Goal: Task Accomplishment & Management: Manage account settings

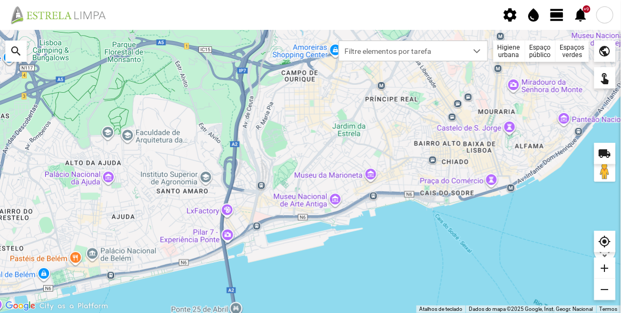
click at [575, 48] on div "Espaços verdes" at bounding box center [572, 51] width 33 height 21
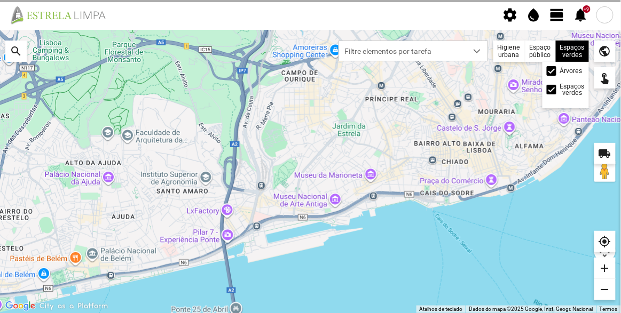
click at [562, 69] on label "Árvores" at bounding box center [571, 71] width 22 height 6
click at [552, 71] on input "Árvores" at bounding box center [552, 71] width 0 height 0
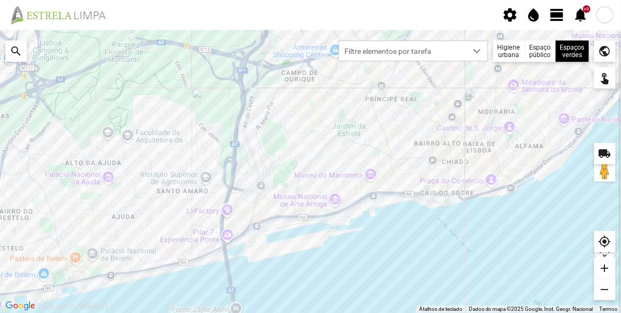
click at [557, 12] on span "view_day" at bounding box center [557, 15] width 16 height 16
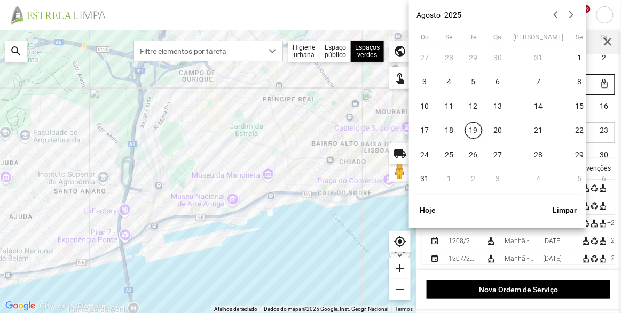
click at [543, 83] on body "settings water_drop view_day +9 notifications Para navegar no mapa com gestos d…" at bounding box center [310, 156] width 621 height 313
click at [449, 129] on span "18" at bounding box center [449, 130] width 17 height 17
type input "[DATE]"
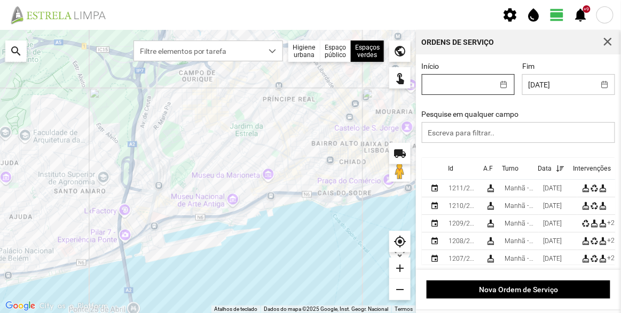
click at [472, 83] on body "settings water_drop view_day +9 notifications Para navegar no mapa com gestos d…" at bounding box center [310, 156] width 621 height 313
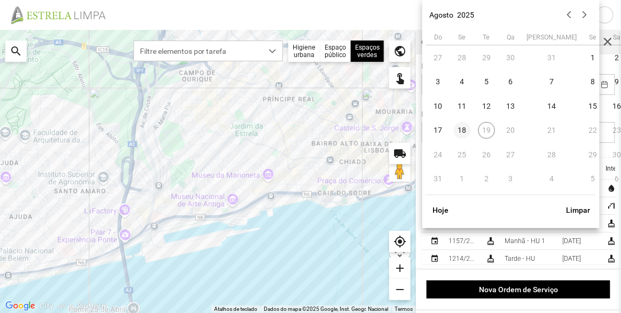
click at [461, 130] on span "18" at bounding box center [462, 130] width 17 height 17
type input "[DATE]"
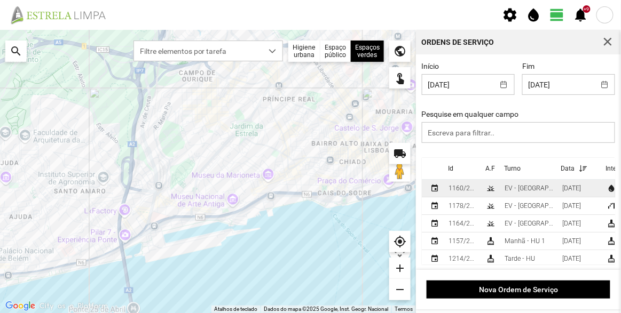
click at [537, 190] on div "EV - [GEOGRAPHIC_DATA] A" at bounding box center [529, 188] width 49 height 7
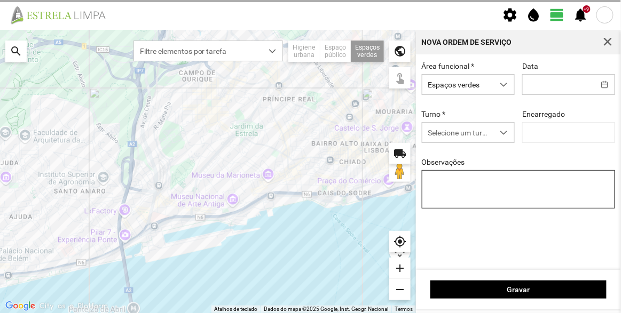
type input "[DATE]"
type textarea "Sede e Viveiro, [GEOGRAPHIC_DATA] Antiga e Condomínio do Quelhas e Av. Infante …"
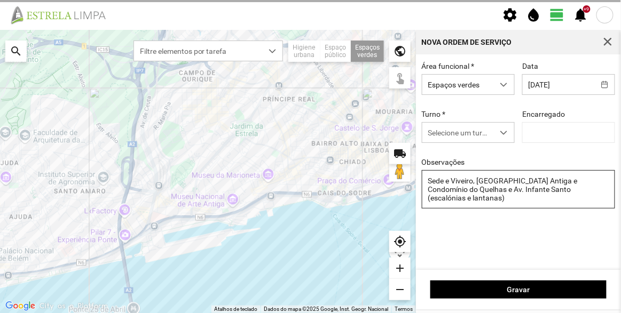
type input "[PERSON_NAME]"
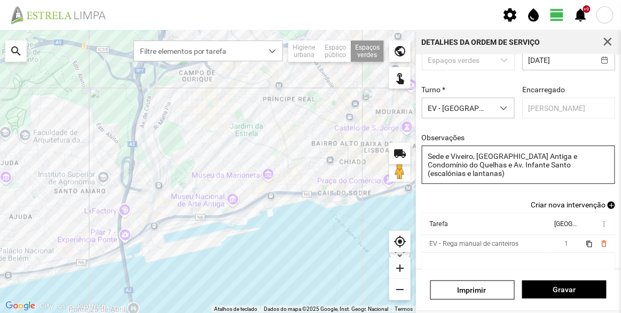
scroll to position [93, 0]
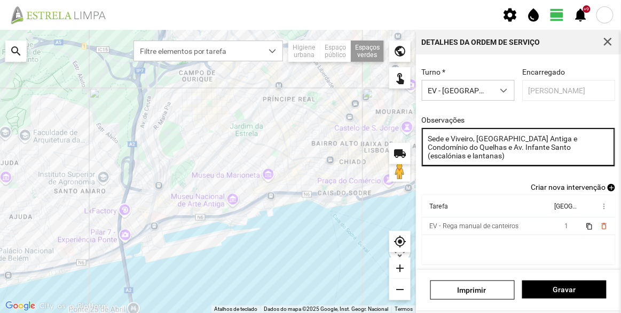
drag, startPoint x: 461, startPoint y: 147, endPoint x: 524, endPoint y: 139, distance: 63.4
click at [524, 139] on textarea "Sede e Viveiro, [GEOGRAPHIC_DATA] Antiga e Condomínio do Quelhas e Av. Infante …" at bounding box center [519, 147] width 194 height 38
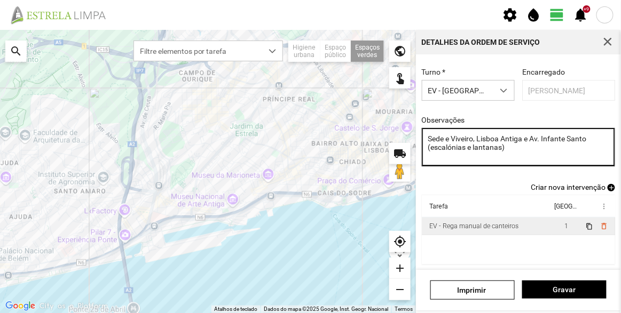
type textarea "Sede e Viveiro, Lisboa Antiga e Av. Infante Santo (escalónias e lantanas)"
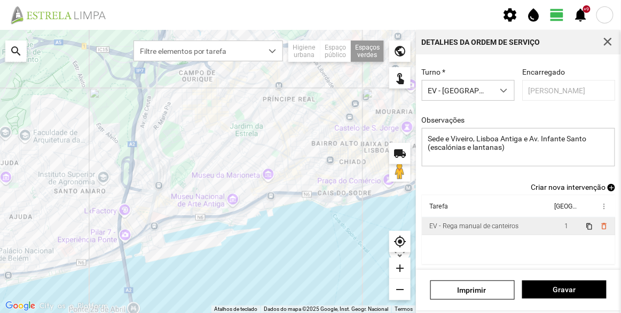
click at [474, 225] on div "EV - Rega manual de canteiros" at bounding box center [473, 226] width 89 height 7
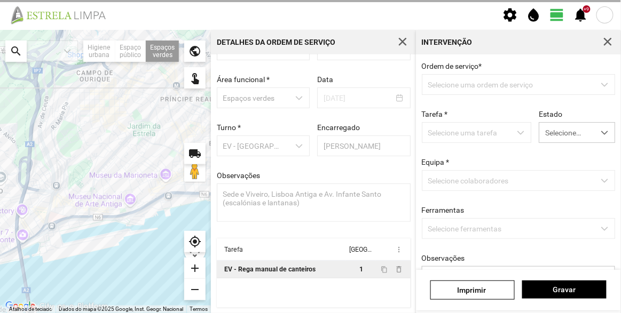
scroll to position [37, 0]
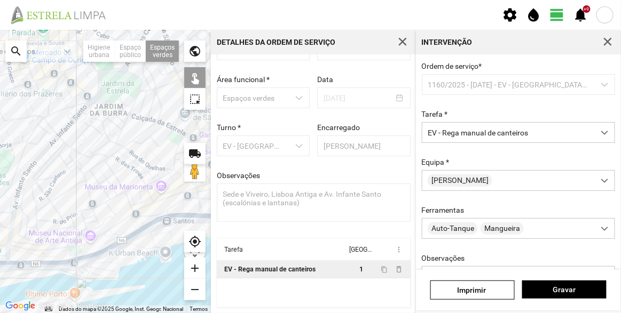
drag, startPoint x: 144, startPoint y: 165, endPoint x: 135, endPoint y: 165, distance: 9.6
click at [135, 165] on div at bounding box center [105, 171] width 211 height 283
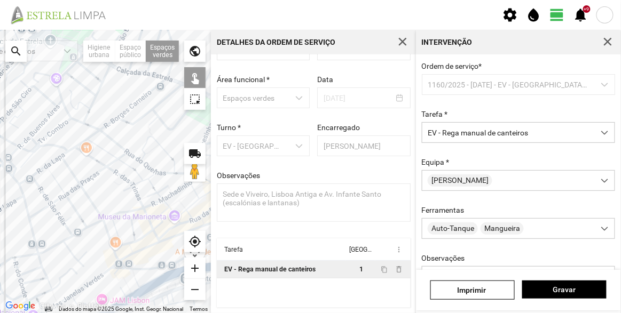
click at [158, 158] on div at bounding box center [105, 171] width 211 height 283
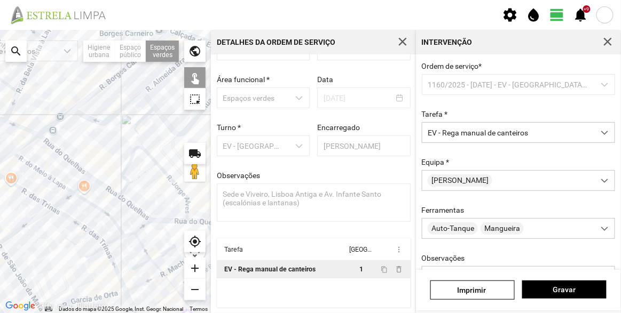
click at [122, 167] on div at bounding box center [105, 171] width 211 height 283
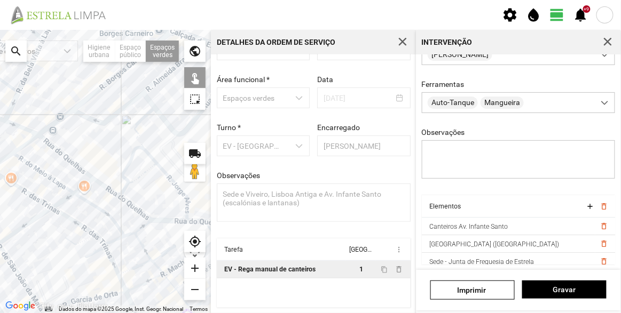
scroll to position [0, 0]
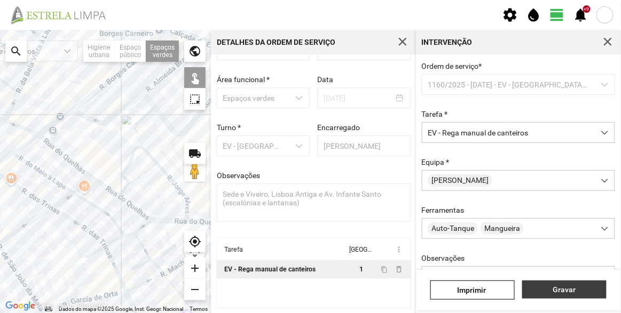
click at [568, 291] on span "Gravar" at bounding box center [564, 290] width 73 height 9
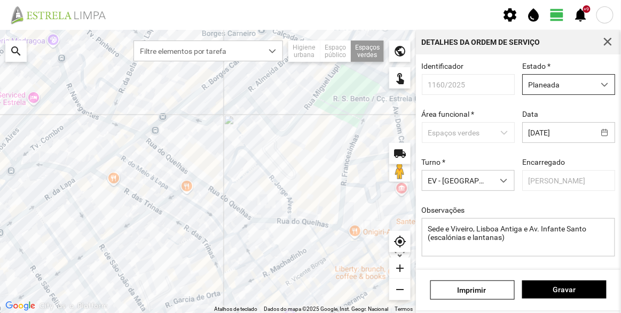
click at [540, 86] on span "Planeada" at bounding box center [559, 85] width 72 height 20
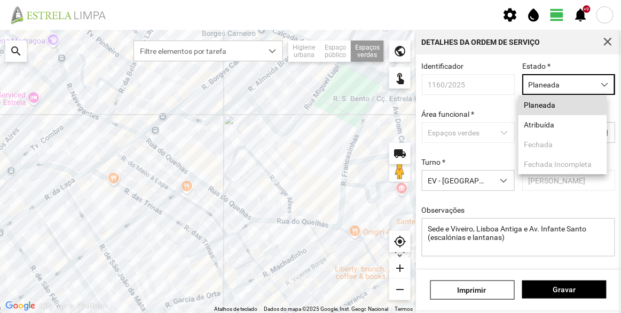
scroll to position [5, 45]
click at [545, 127] on li "Atribuída" at bounding box center [562, 125] width 89 height 20
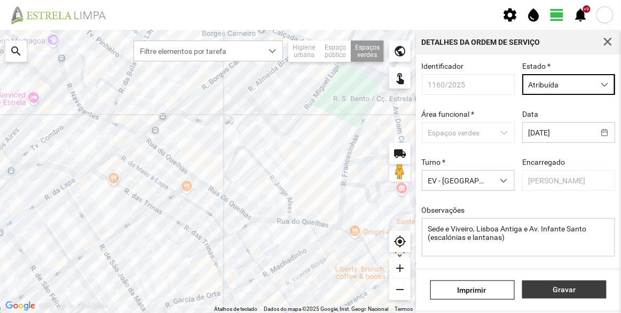
click at [570, 290] on span "Gravar" at bounding box center [564, 290] width 73 height 9
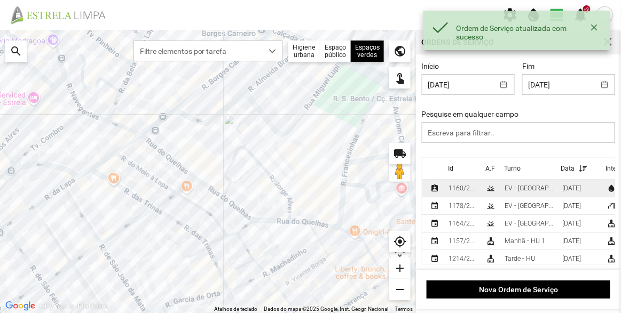
click at [475, 188] on div "1160/2025" at bounding box center [462, 188] width 29 height 7
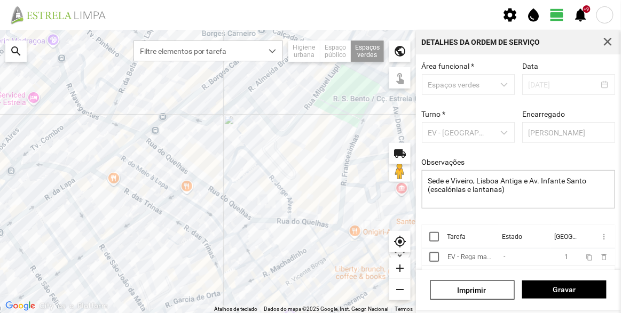
scroll to position [80, 0]
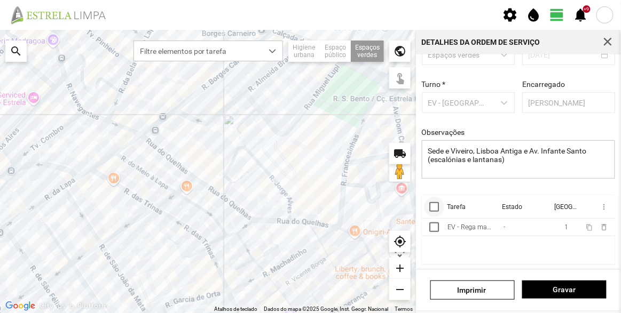
click at [436, 202] on div at bounding box center [434, 207] width 10 height 10
click at [599, 203] on span "more_vert" at bounding box center [603, 207] width 9 height 9
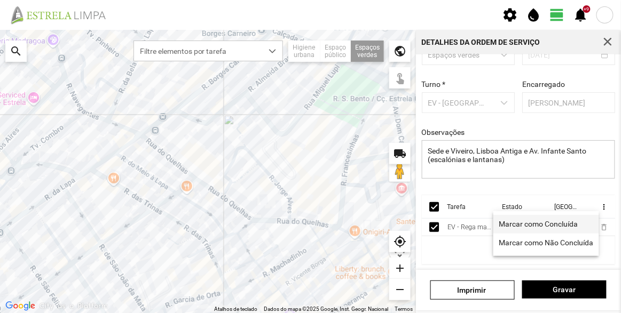
click at [544, 226] on span "Marcar como Concluída" at bounding box center [538, 223] width 79 height 7
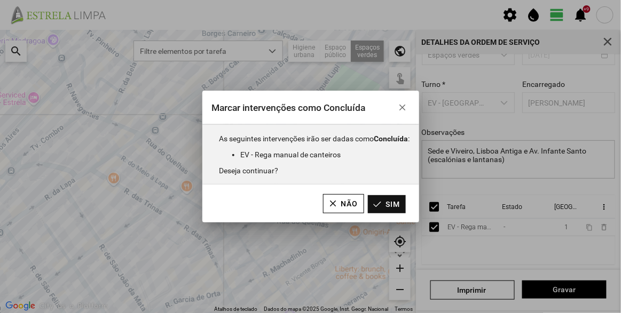
click at [387, 202] on button "Sim" at bounding box center [387, 204] width 38 height 18
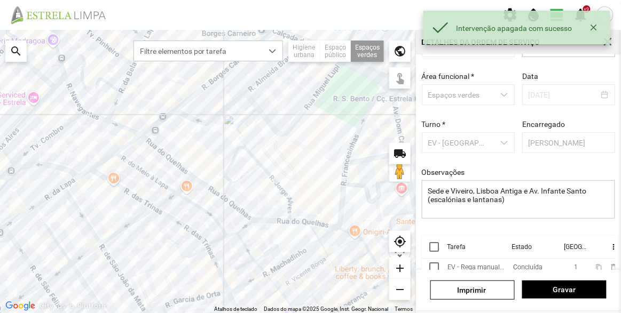
scroll to position [0, 0]
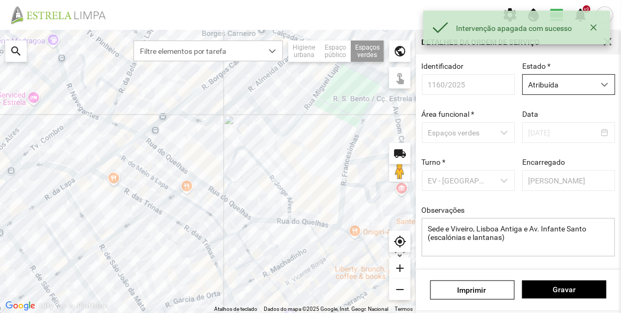
click at [533, 82] on span "Atribuída" at bounding box center [559, 85] width 72 height 20
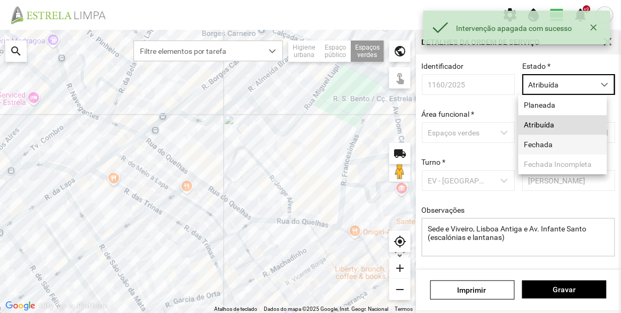
click at [548, 145] on li "Fechada" at bounding box center [562, 145] width 89 height 20
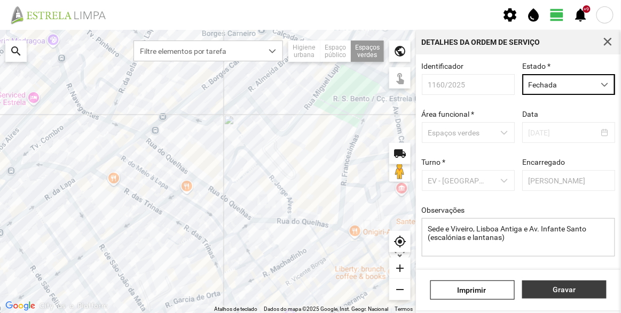
click at [571, 290] on span "Gravar" at bounding box center [564, 290] width 73 height 9
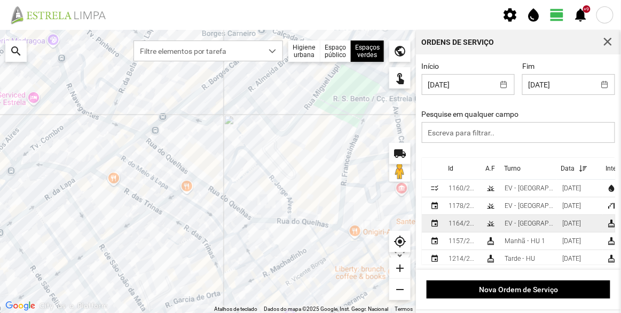
click at [566, 223] on div "[DATE]" at bounding box center [571, 223] width 19 height 7
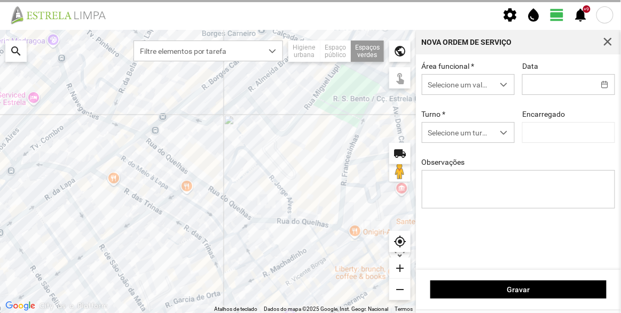
type input "[DATE]"
type input "[PERSON_NAME]"
type textarea "Recolha de papeleiras"
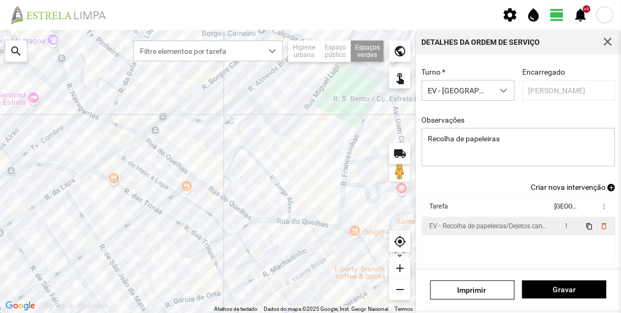
click at [502, 220] on td "EV - Recolha de papeleiras/Dejetos caninos" at bounding box center [487, 227] width 130 height 18
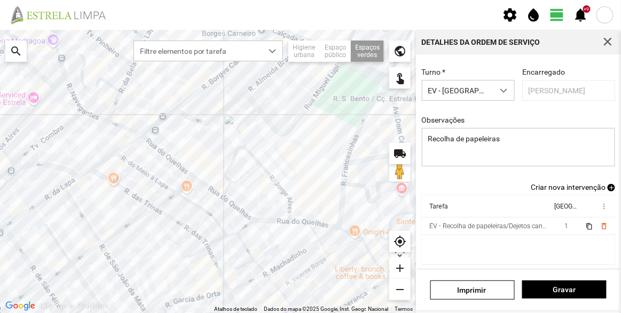
scroll to position [37, 0]
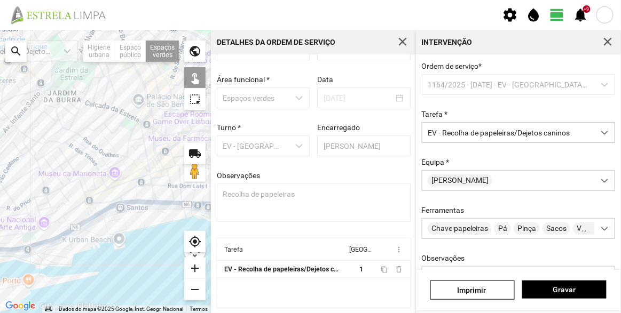
drag, startPoint x: 122, startPoint y: 185, endPoint x: 61, endPoint y: 179, distance: 61.6
click at [61, 179] on div at bounding box center [105, 171] width 211 height 283
click at [567, 291] on span "Gravar" at bounding box center [564, 290] width 73 height 9
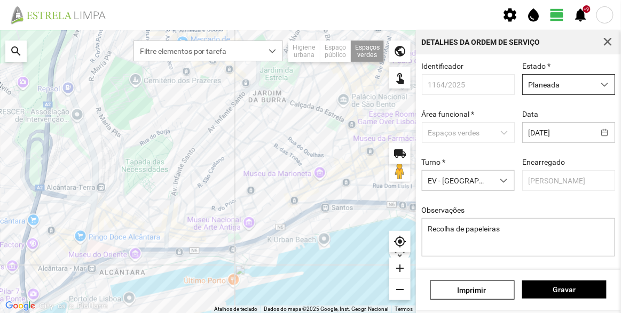
click at [545, 85] on span "Planeada" at bounding box center [559, 85] width 72 height 20
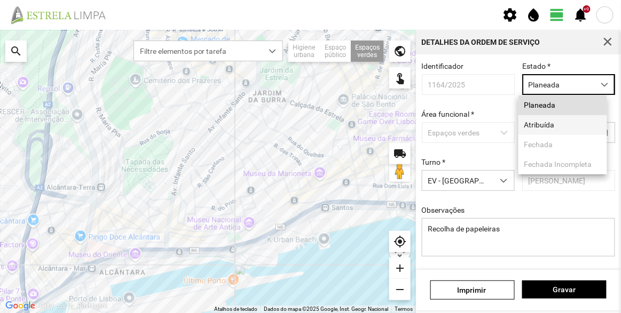
click at [551, 124] on li "Atribuída" at bounding box center [562, 125] width 89 height 20
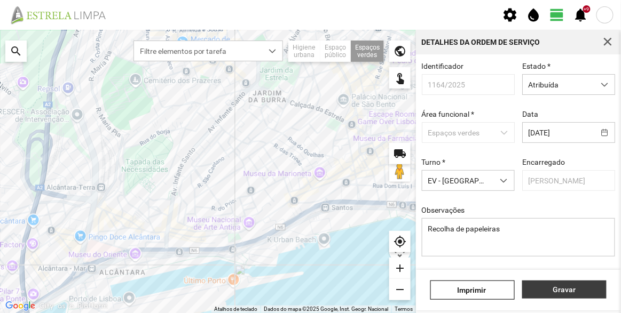
click at [563, 290] on span "Gravar" at bounding box center [564, 290] width 73 height 9
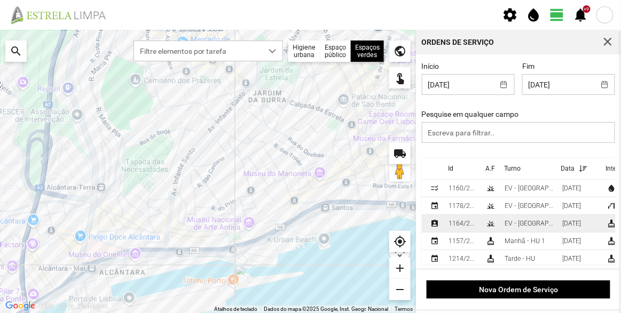
click at [462, 225] on div "1164/2025" at bounding box center [462, 223] width 29 height 7
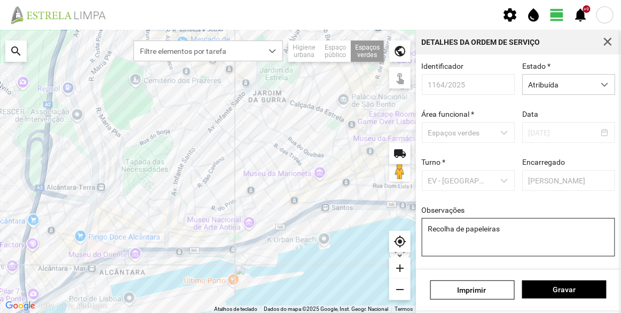
scroll to position [80, 0]
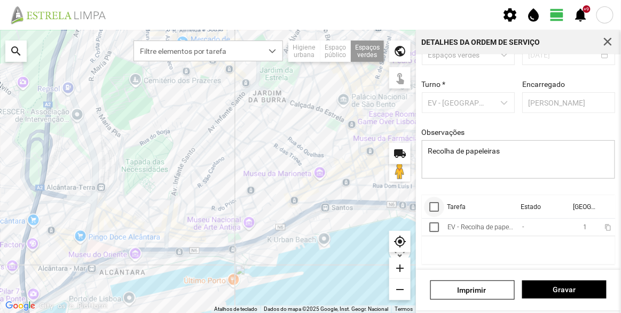
click at [435, 206] on div at bounding box center [434, 207] width 10 height 10
click at [600, 203] on span "more_vert" at bounding box center [604, 207] width 9 height 9
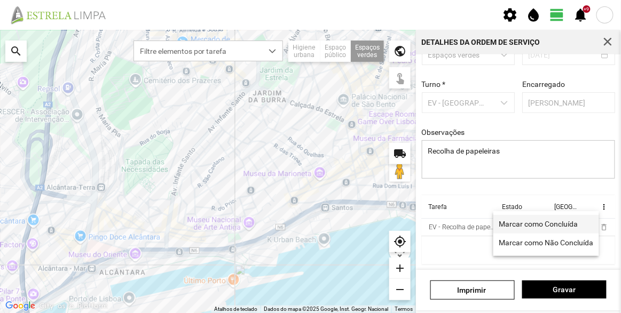
click at [561, 219] on link "Marcar como Concluída" at bounding box center [546, 224] width 106 height 19
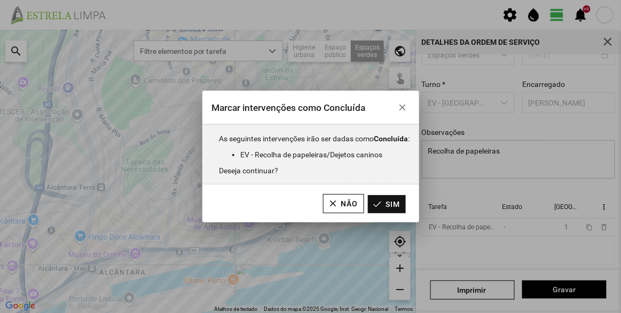
click at [399, 206] on button "Sim" at bounding box center [387, 204] width 38 height 18
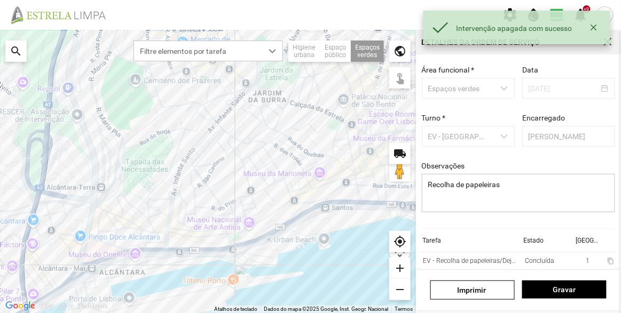
scroll to position [0, 0]
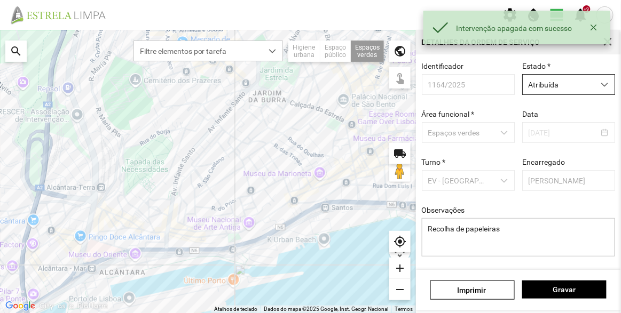
click at [540, 83] on span "Atribuída" at bounding box center [559, 85] width 72 height 20
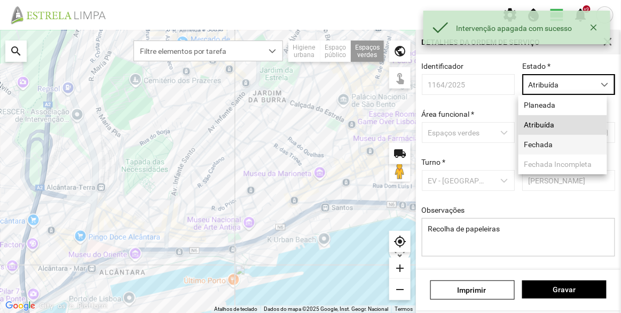
click at [546, 145] on li "Fechada" at bounding box center [562, 145] width 89 height 20
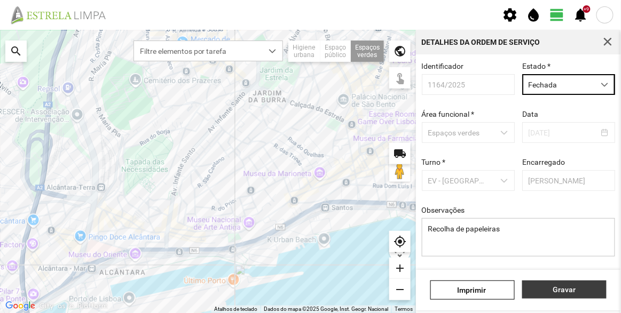
click at [573, 286] on span "Gravar" at bounding box center [564, 290] width 73 height 9
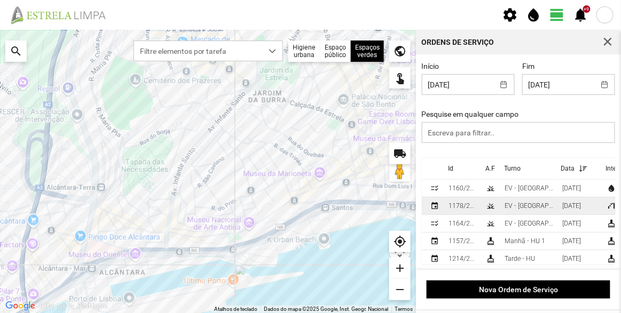
click at [524, 206] on div "EV - [GEOGRAPHIC_DATA] B" at bounding box center [529, 205] width 49 height 7
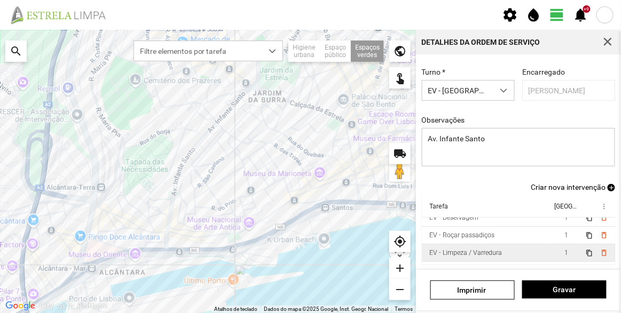
scroll to position [41, 0]
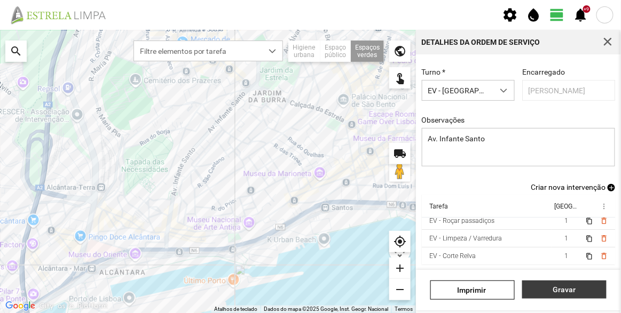
click at [564, 290] on span "Gravar" at bounding box center [564, 290] width 73 height 9
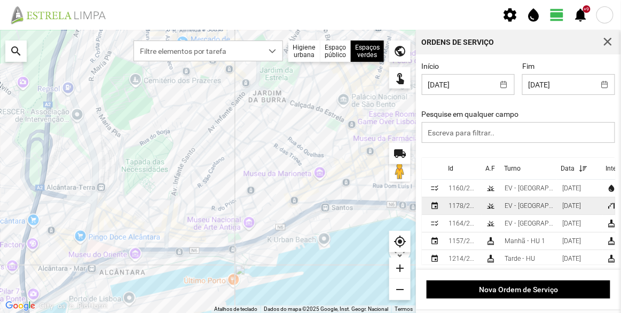
click at [512, 207] on div "EV - [GEOGRAPHIC_DATA] B" at bounding box center [529, 205] width 49 height 7
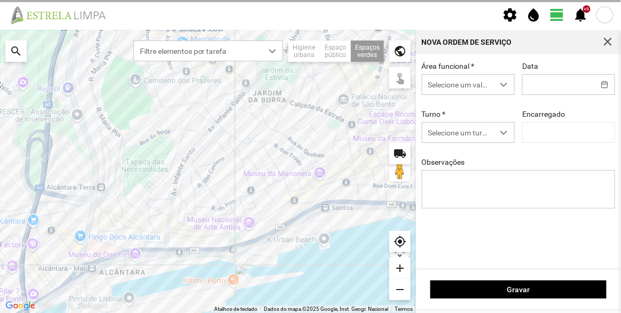
type input "[DATE]"
type textarea "Av. Infante Santo"
type input "[PERSON_NAME]"
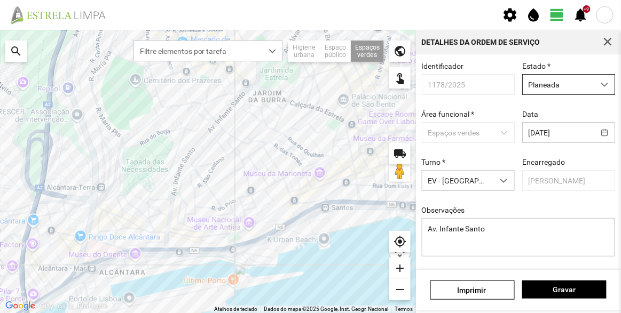
click at [537, 85] on span "Planeada" at bounding box center [559, 85] width 72 height 20
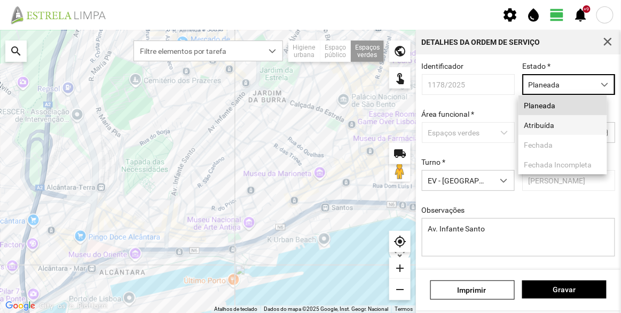
scroll to position [5, 45]
click at [547, 129] on li "Atribuída" at bounding box center [562, 125] width 89 height 20
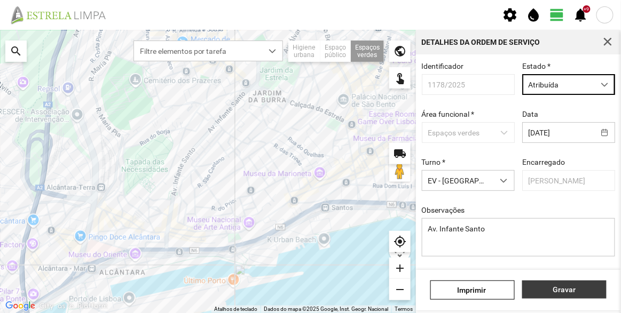
click at [578, 294] on span "Gravar" at bounding box center [564, 290] width 73 height 9
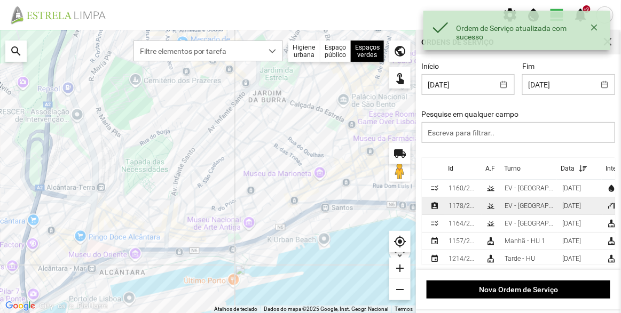
click at [478, 209] on td "1178/2025" at bounding box center [462, 207] width 37 height 18
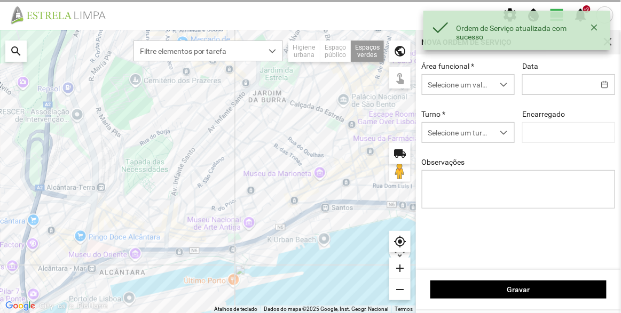
type input "[DATE]"
type input "[PERSON_NAME]"
type textarea "Av. Infante Santo"
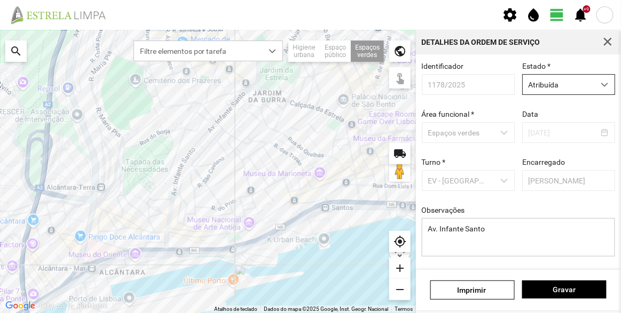
click at [541, 89] on span "Atribuída" at bounding box center [559, 85] width 72 height 20
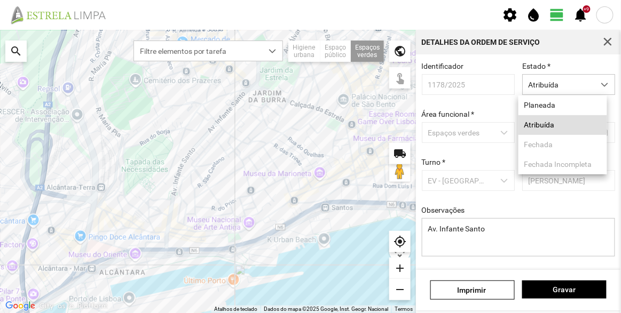
click at [562, 56] on div "Identificador 1178/2025 Estado * Atribuída Área funcional * Espaços verdes Data…" at bounding box center [518, 162] width 205 height 216
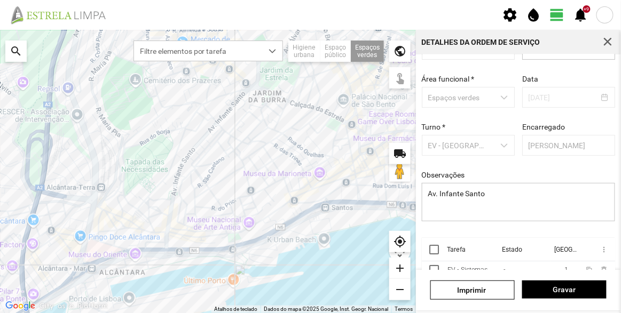
scroll to position [80, 0]
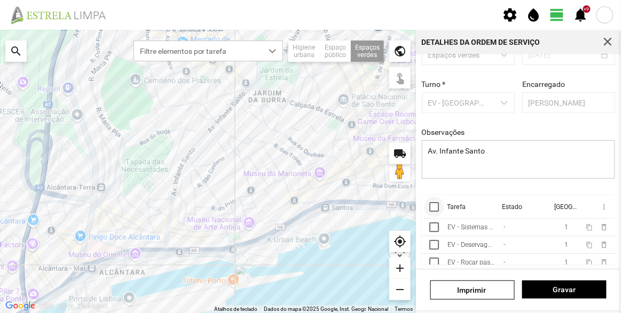
click at [434, 208] on div at bounding box center [434, 207] width 10 height 10
click at [599, 205] on span "more_vert" at bounding box center [603, 207] width 9 height 9
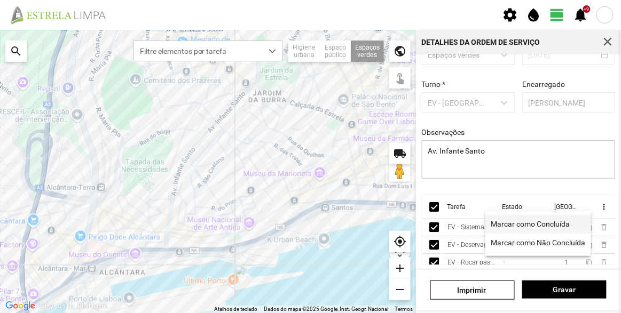
click at [513, 219] on link "Marcar como Concluída" at bounding box center [538, 224] width 106 height 19
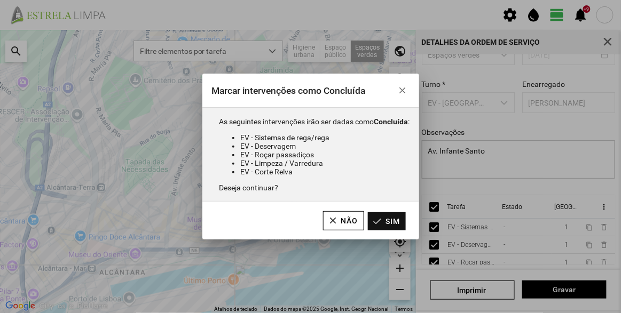
click at [388, 218] on button "Sim" at bounding box center [387, 221] width 38 height 18
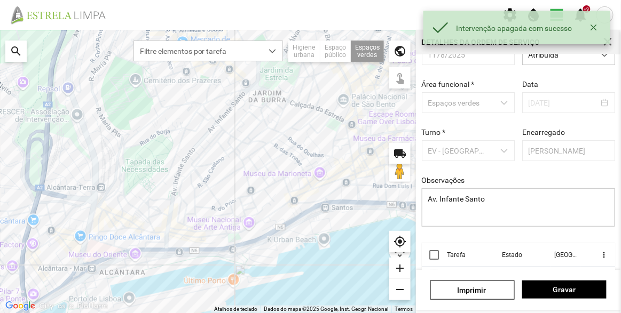
scroll to position [0, 0]
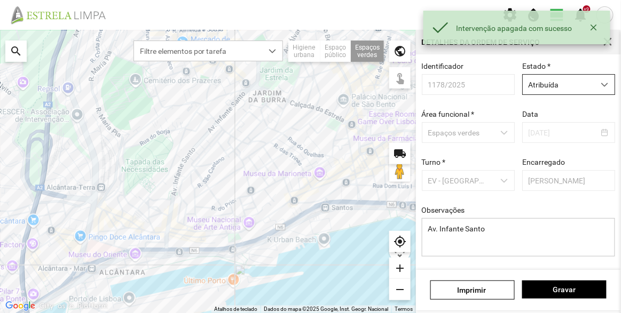
click at [551, 81] on span "Atribuída" at bounding box center [559, 85] width 72 height 20
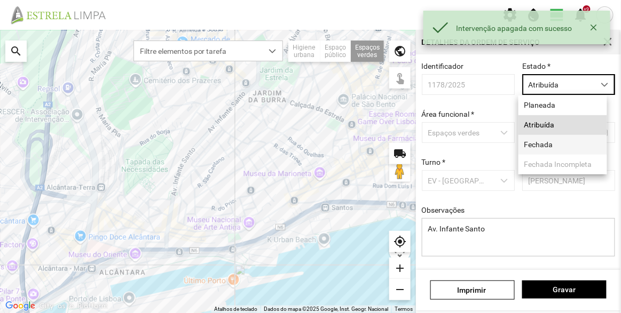
click at [550, 144] on li "Fechada" at bounding box center [562, 145] width 89 height 20
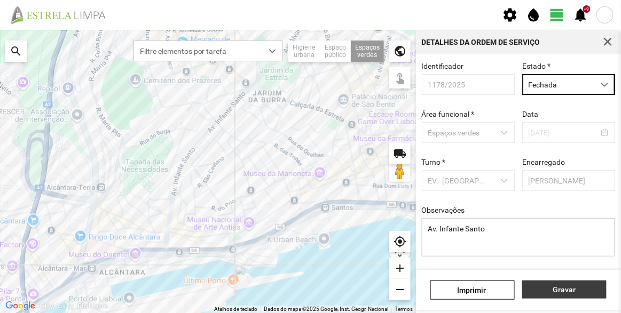
click at [574, 288] on span "Gravar" at bounding box center [564, 290] width 73 height 9
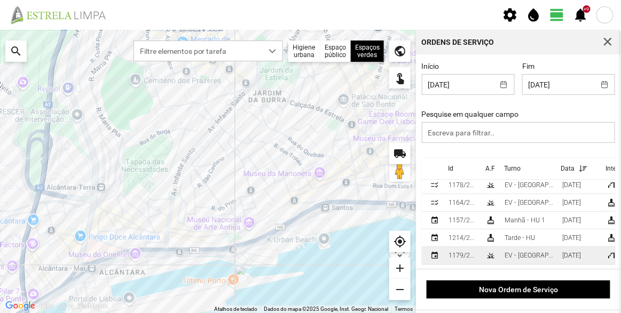
click at [522, 252] on div "EV - [GEOGRAPHIC_DATA] A" at bounding box center [529, 255] width 49 height 7
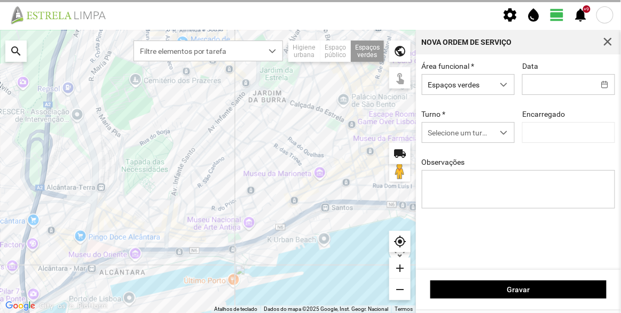
type input "[DATE]"
type input "[PERSON_NAME]"
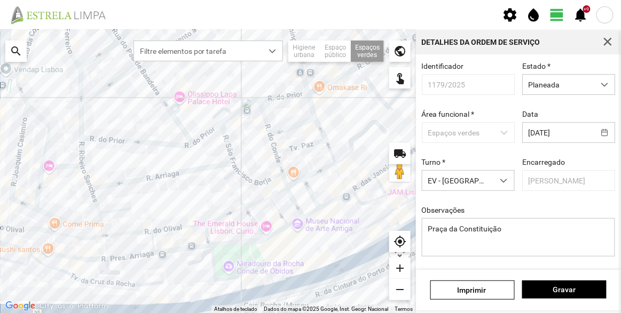
drag, startPoint x: 247, startPoint y: 143, endPoint x: 212, endPoint y: 158, distance: 37.3
click at [212, 162] on div at bounding box center [208, 171] width 416 height 283
drag, startPoint x: 272, startPoint y: 140, endPoint x: 275, endPoint y: 153, distance: 13.2
click at [275, 153] on div at bounding box center [208, 171] width 416 height 283
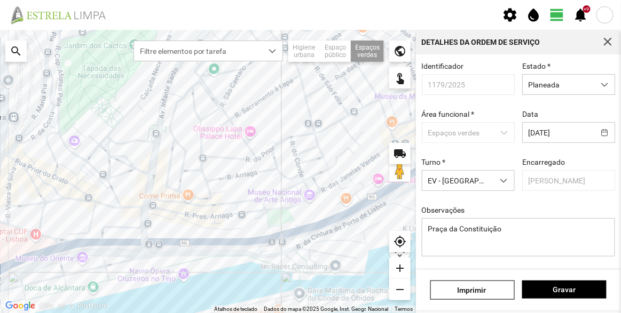
drag, startPoint x: 220, startPoint y: 159, endPoint x: 243, endPoint y: 165, distance: 24.3
click at [243, 165] on div at bounding box center [208, 171] width 416 height 283
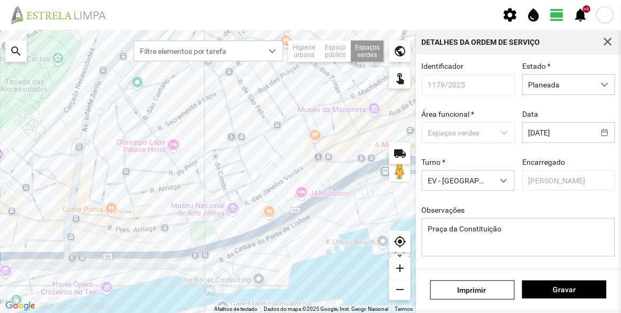
drag, startPoint x: 301, startPoint y: 123, endPoint x: 224, endPoint y: 138, distance: 78.2
click at [224, 138] on div at bounding box center [208, 171] width 416 height 283
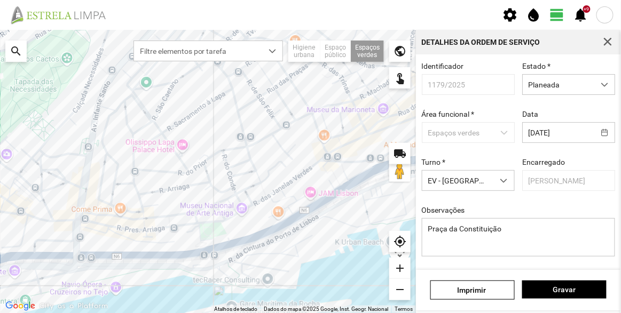
drag, startPoint x: 165, startPoint y: 191, endPoint x: 186, endPoint y: 191, distance: 20.8
click at [186, 191] on div at bounding box center [208, 171] width 416 height 283
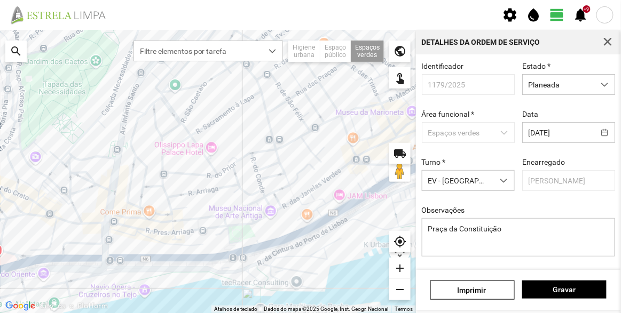
drag, startPoint x: 176, startPoint y: 116, endPoint x: 210, endPoint y: 124, distance: 34.7
click at [210, 124] on div at bounding box center [208, 171] width 416 height 283
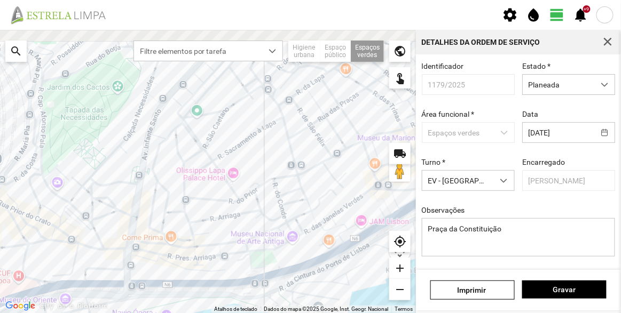
drag, startPoint x: 259, startPoint y: 168, endPoint x: 245, endPoint y: 217, distance: 51.0
click at [246, 217] on div at bounding box center [208, 171] width 416 height 283
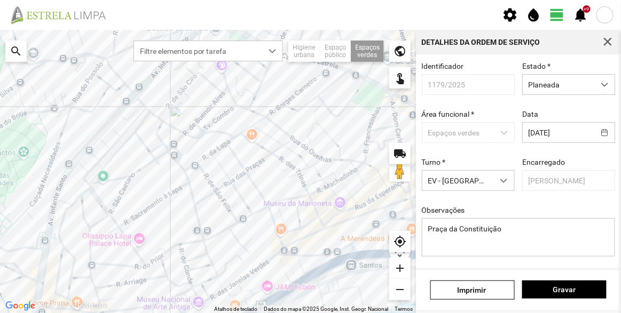
drag, startPoint x: 288, startPoint y: 146, endPoint x: 186, endPoint y: 186, distance: 108.9
click at [186, 186] on div at bounding box center [208, 171] width 416 height 283
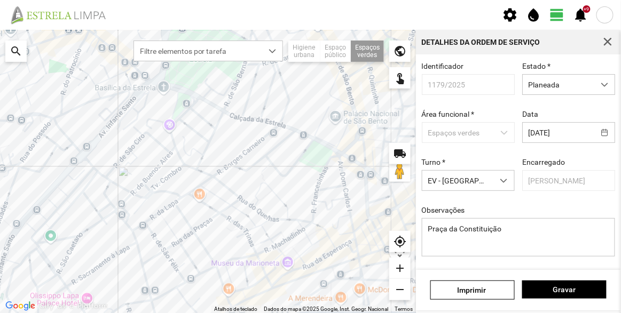
drag, startPoint x: 254, startPoint y: 101, endPoint x: 217, endPoint y: 162, distance: 70.9
click at [217, 165] on div at bounding box center [208, 171] width 416 height 283
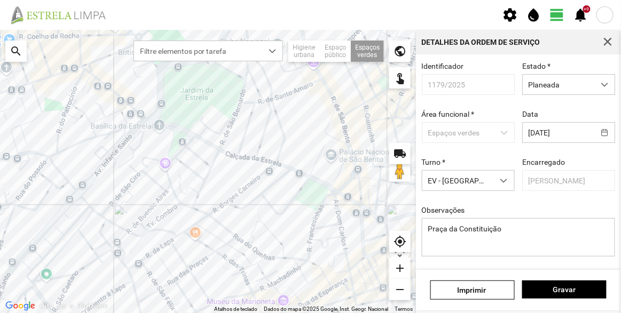
drag, startPoint x: 226, startPoint y: 103, endPoint x: 220, endPoint y: 153, distance: 50.5
click at [220, 153] on div at bounding box center [208, 171] width 416 height 283
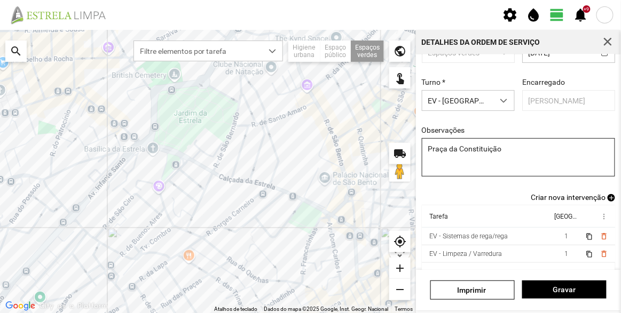
scroll to position [93, 0]
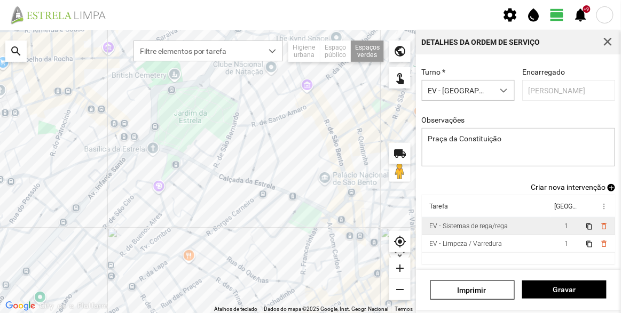
click at [493, 226] on div "EV - Sistemas de rega/rega" at bounding box center [468, 226] width 78 height 7
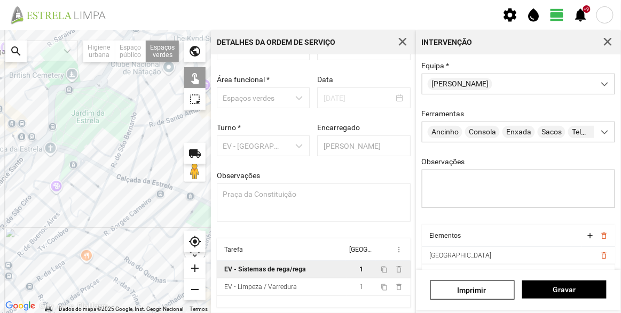
scroll to position [129, 0]
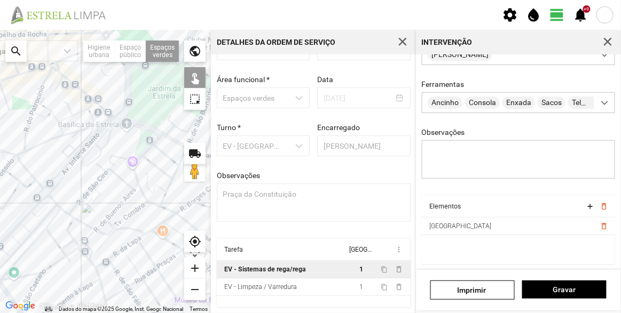
drag, startPoint x: 64, startPoint y: 208, endPoint x: 109, endPoint y: 183, distance: 51.6
click at [146, 186] on div at bounding box center [105, 171] width 211 height 283
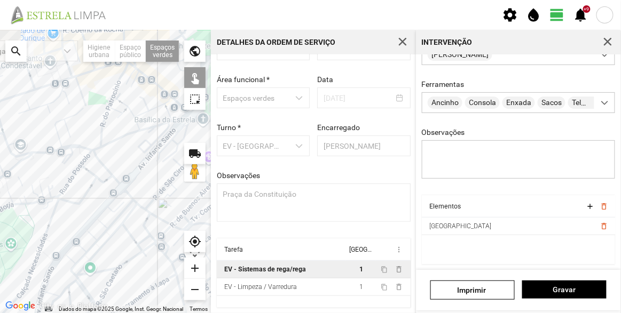
drag, startPoint x: 86, startPoint y: 179, endPoint x: 163, endPoint y: 178, distance: 77.4
click at [163, 178] on div at bounding box center [105, 171] width 211 height 283
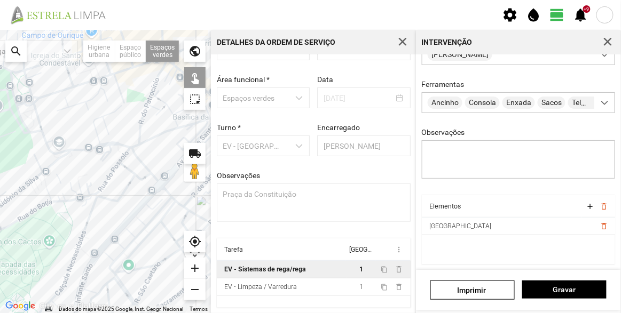
click at [37, 121] on div at bounding box center [105, 171] width 211 height 283
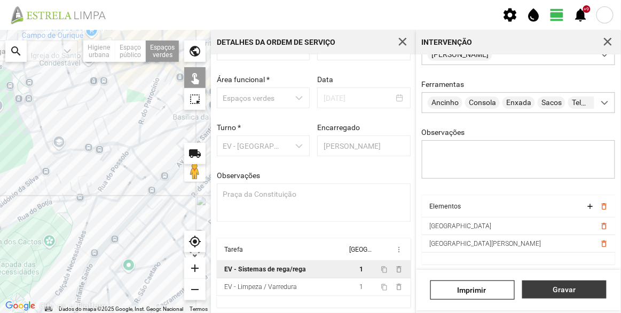
click at [589, 291] on span "Gravar" at bounding box center [564, 290] width 73 height 9
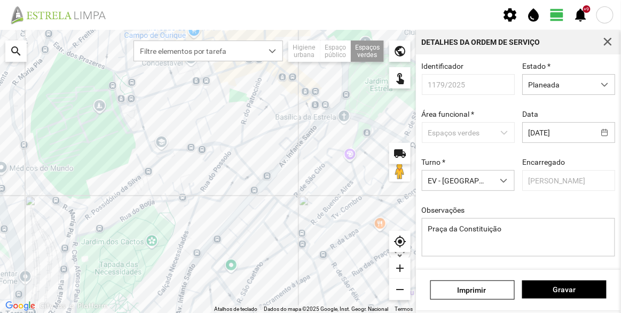
click at [553, 69] on div "Estado * Planeada" at bounding box center [568, 78] width 100 height 33
click at [557, 82] on span "Planeada" at bounding box center [559, 85] width 72 height 20
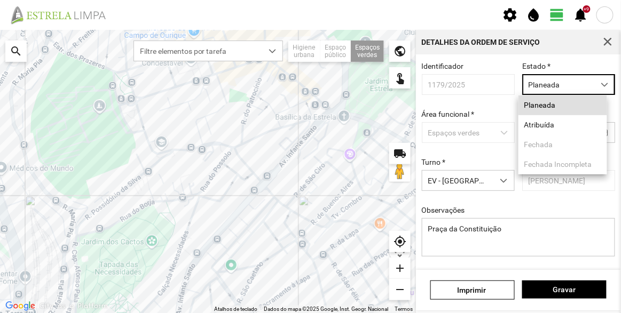
scroll to position [5, 45]
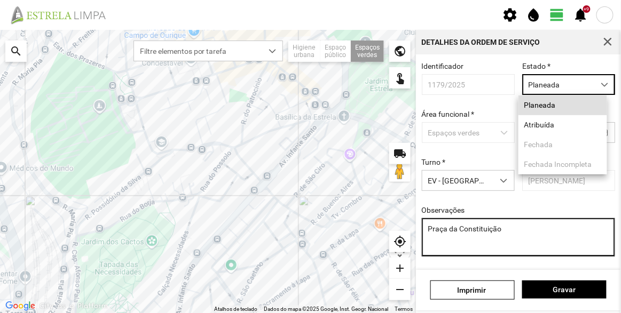
click at [510, 241] on textarea "Praça da Constituição" at bounding box center [519, 237] width 194 height 38
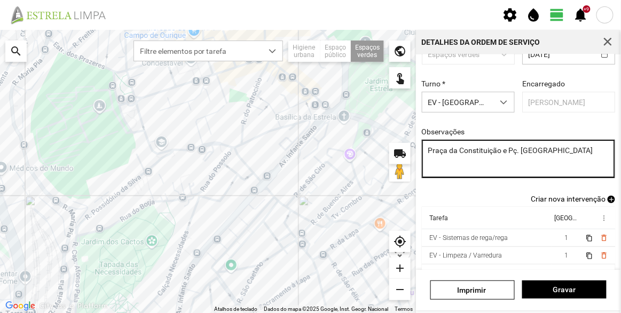
scroll to position [93, 0]
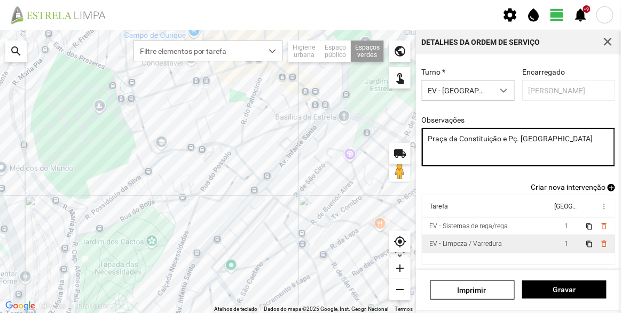
type textarea "Praça da Constituição e Pç. [GEOGRAPHIC_DATA]"
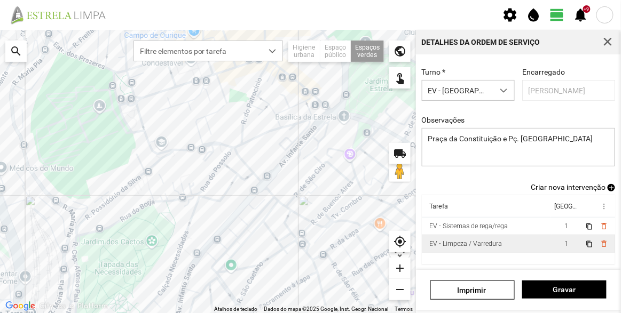
click at [489, 246] on div "EV - Limpeza / Varredura" at bounding box center [465, 243] width 73 height 7
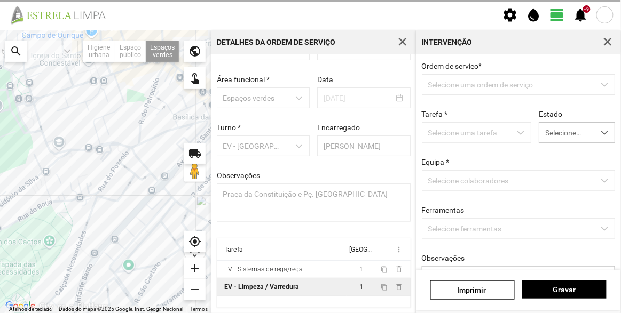
scroll to position [37, 0]
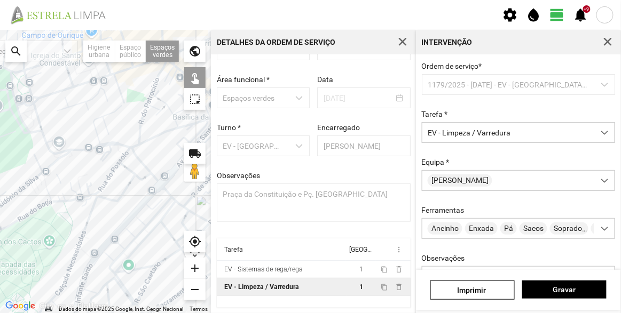
click at [31, 116] on div at bounding box center [105, 171] width 211 height 283
click at [568, 292] on span "Gravar" at bounding box center [564, 290] width 73 height 9
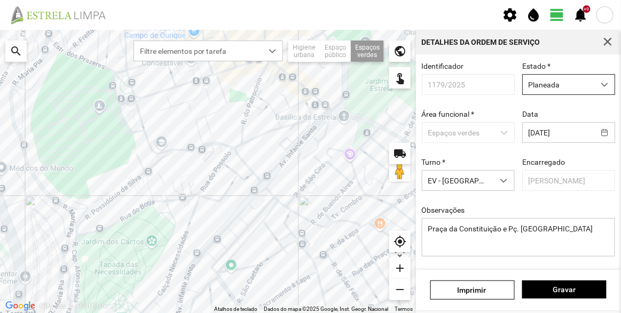
click at [554, 89] on span "Planeada" at bounding box center [559, 85] width 72 height 20
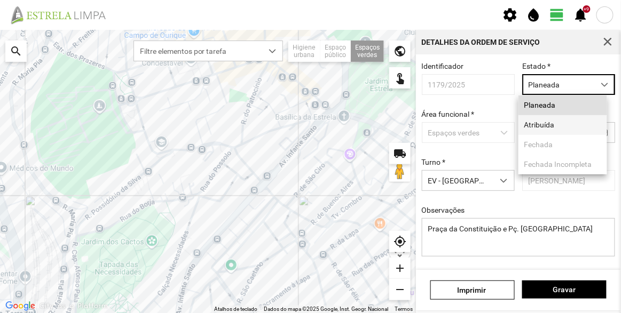
click at [551, 127] on li "Atribuída" at bounding box center [562, 125] width 89 height 20
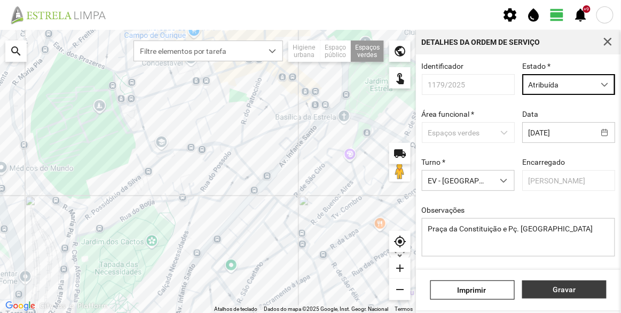
click at [557, 289] on span "Gravar" at bounding box center [564, 290] width 73 height 9
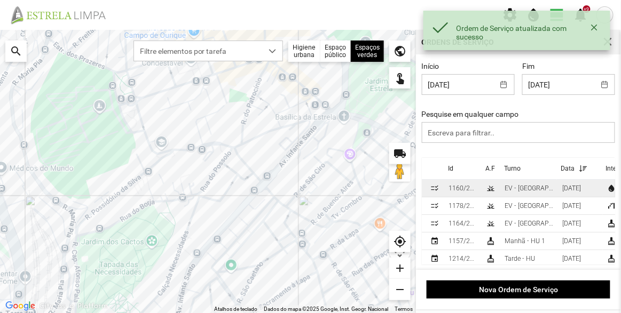
scroll to position [28, 0]
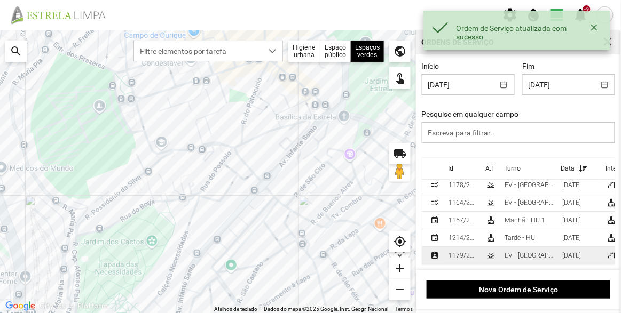
click at [498, 249] on td "grass" at bounding box center [491, 256] width 19 height 18
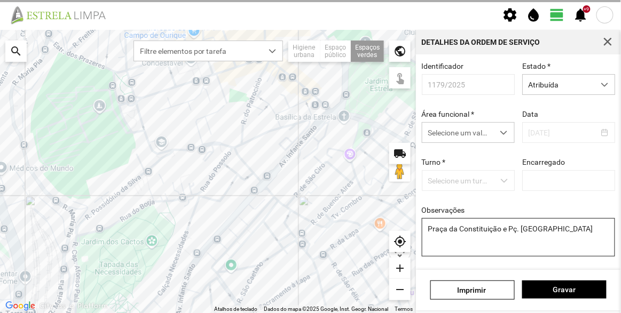
type input "[PERSON_NAME]"
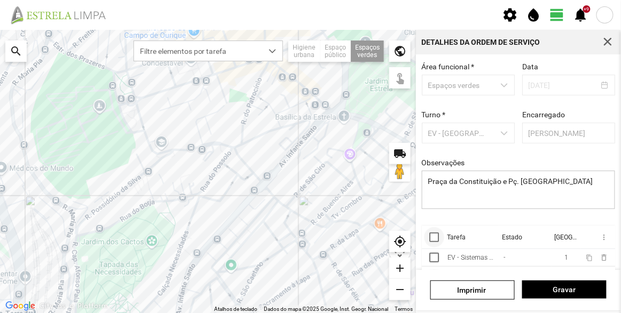
scroll to position [80, 0]
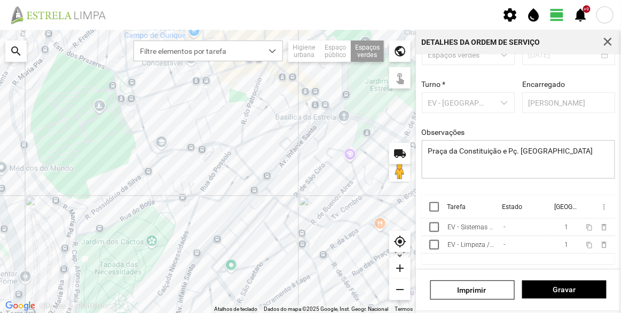
drag, startPoint x: 436, startPoint y: 207, endPoint x: 452, endPoint y: 208, distance: 16.1
click at [436, 206] on div at bounding box center [434, 207] width 10 height 10
click at [599, 208] on span "more_vert" at bounding box center [603, 207] width 9 height 9
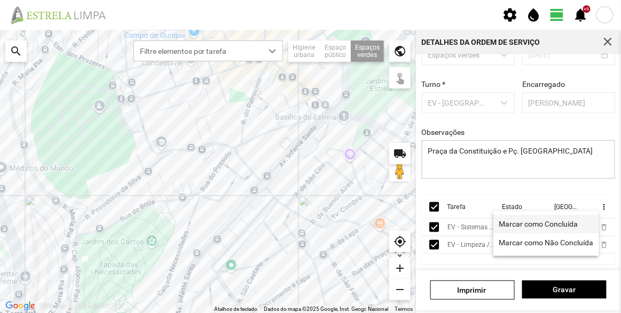
click at [525, 231] on link "Marcar como Concluída" at bounding box center [546, 224] width 106 height 19
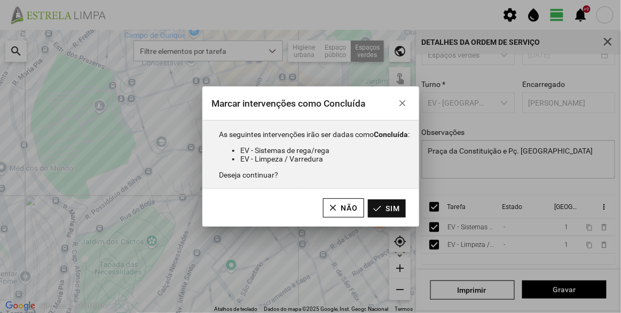
click at [379, 208] on button "Sim" at bounding box center [387, 209] width 38 height 18
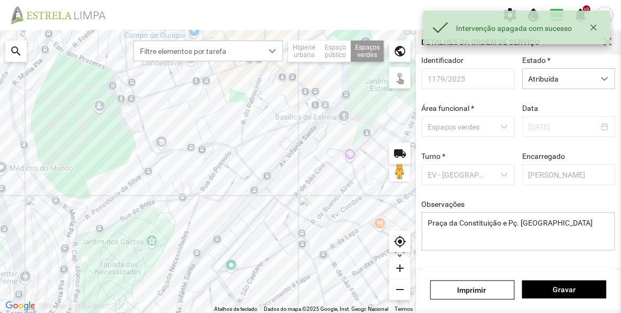
scroll to position [0, 0]
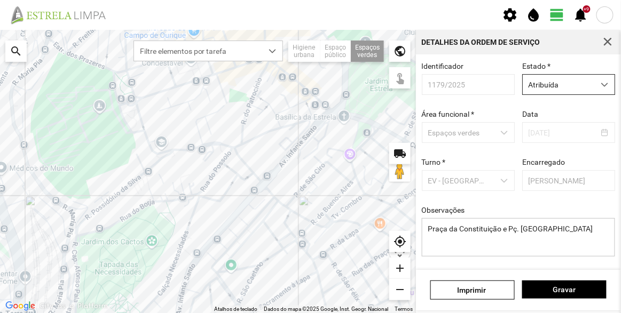
click at [554, 91] on span "Atribuída" at bounding box center [559, 85] width 72 height 20
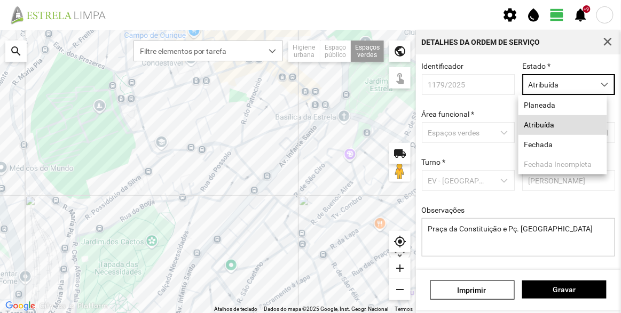
scroll to position [5, 45]
click at [545, 141] on li "Fechada" at bounding box center [562, 145] width 89 height 20
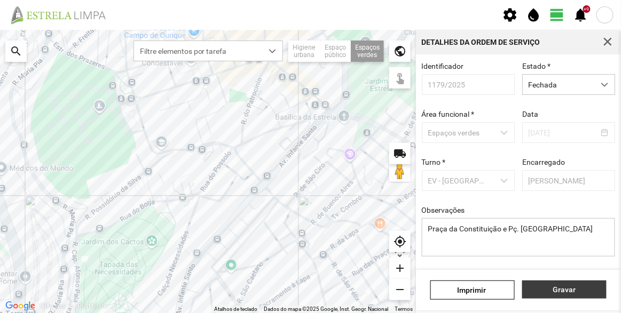
click at [566, 287] on span "Gravar" at bounding box center [564, 290] width 73 height 9
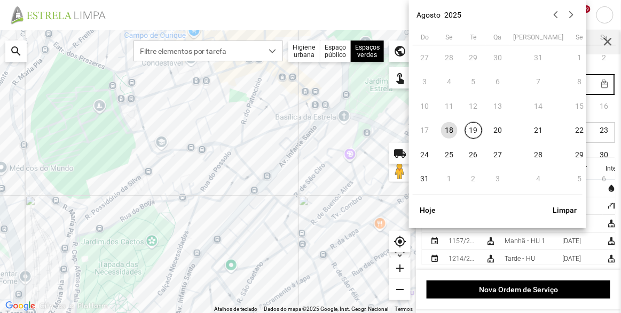
click at [545, 94] on body "settings water_drop view_day +9 notifications Para navegar no mapa com gestos d…" at bounding box center [310, 156] width 621 height 313
click at [470, 131] on span "19" at bounding box center [473, 130] width 17 height 17
type input "[DATE]"
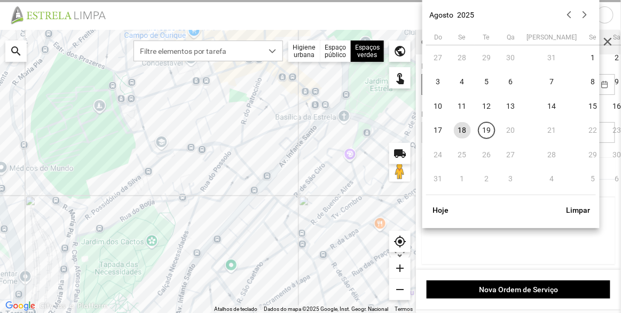
click at [461, 95] on body "settings water_drop view_day +9 notifications Para navegar no mapa com gestos d…" at bounding box center [310, 156] width 621 height 313
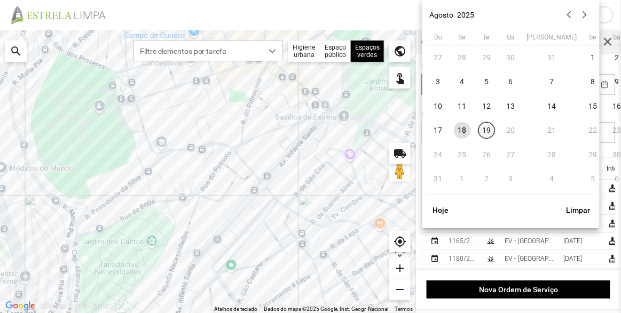
click at [486, 129] on span "19" at bounding box center [486, 130] width 17 height 17
type input "[DATE]"
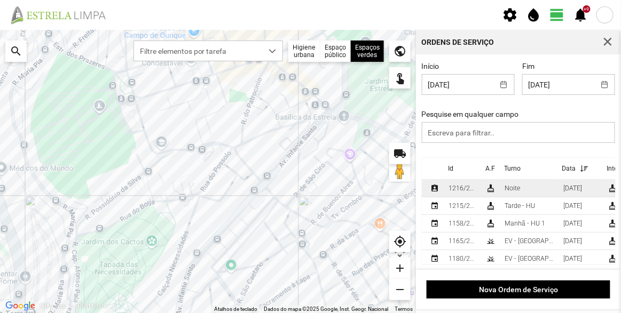
scroll to position [28, 0]
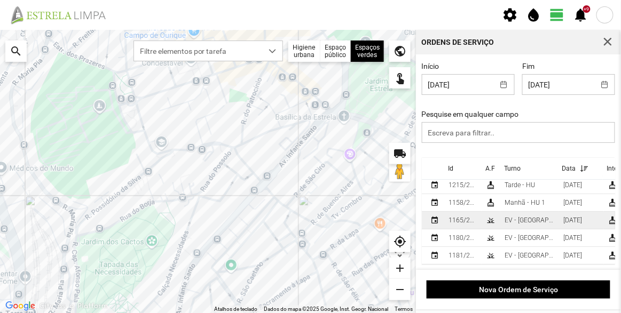
click at [518, 217] on div "EV - [GEOGRAPHIC_DATA] A" at bounding box center [530, 220] width 50 height 7
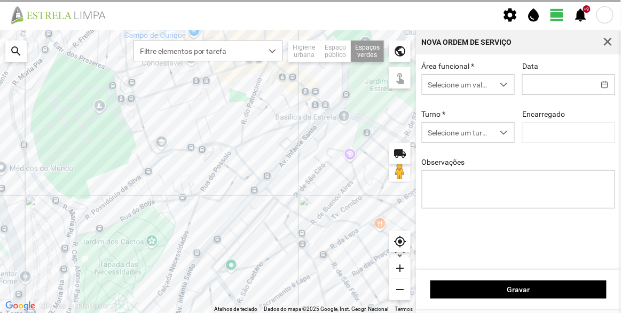
type input "[DATE]"
type input "[PERSON_NAME]"
type textarea "Recolha de papeleiras"
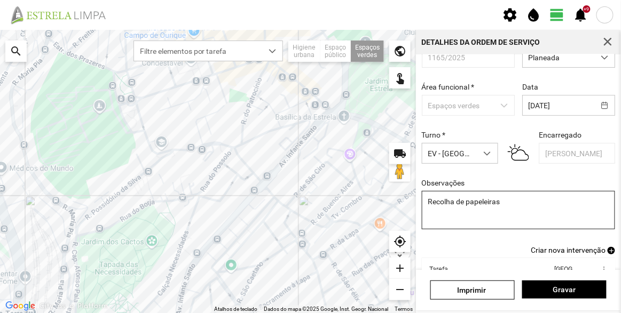
scroll to position [48, 0]
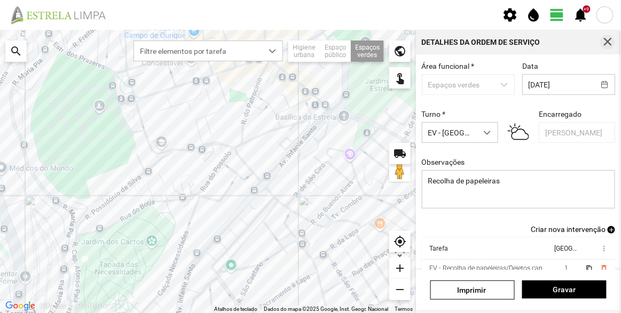
click at [610, 45] on span "button" at bounding box center [608, 42] width 10 height 10
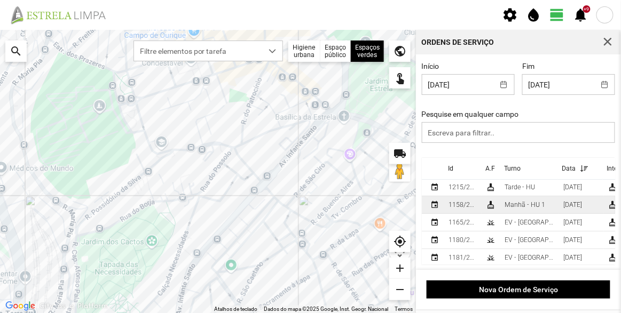
scroll to position [28, 0]
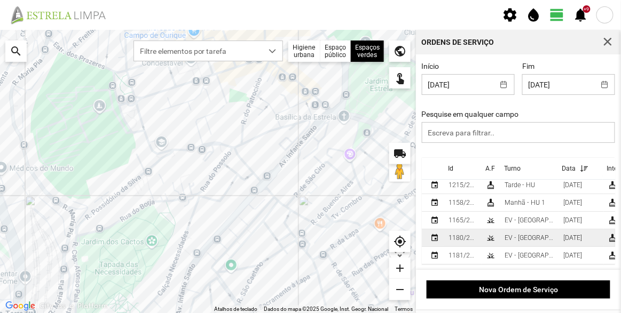
click at [539, 232] on td "EV - [GEOGRAPHIC_DATA] B" at bounding box center [529, 239] width 59 height 18
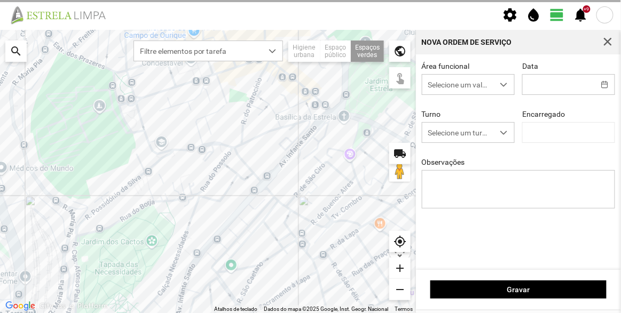
type input "[DATE]"
type textarea "[PERSON_NAME] do Rego"
type input "[PERSON_NAME]"
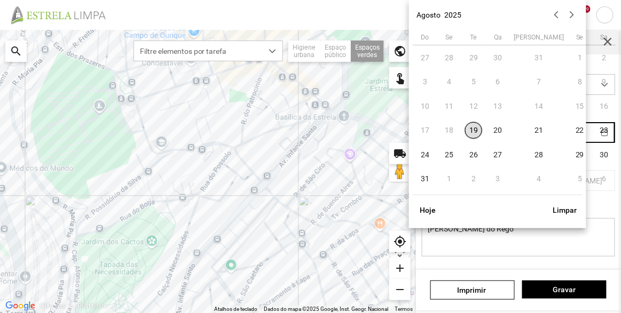
click at [547, 139] on body "settings water_drop view_day +9 notifications Para navegar no mapa com gestos d…" at bounding box center [310, 156] width 621 height 313
click at [498, 133] on span "20" at bounding box center [498, 130] width 17 height 17
type input "[DATE]"
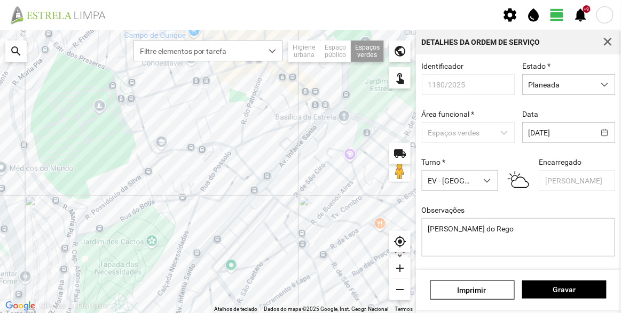
click at [571, 275] on div "[PERSON_NAME]" at bounding box center [518, 290] width 205 height 41
click at [569, 288] on span "Gravar" at bounding box center [564, 290] width 73 height 9
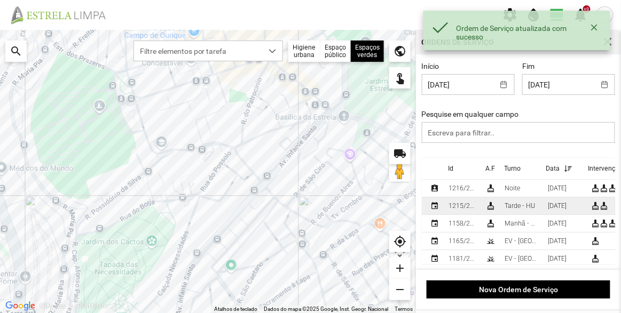
scroll to position [10, 0]
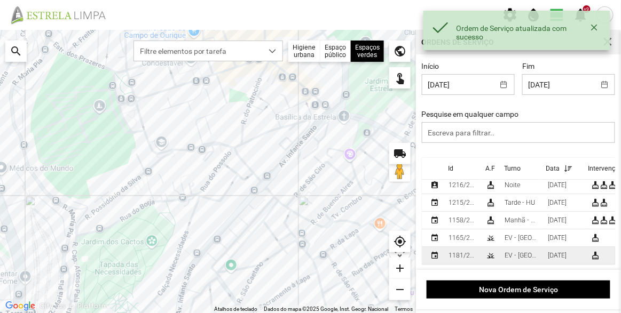
click at [510, 252] on div "EV - [GEOGRAPHIC_DATA] A" at bounding box center [522, 255] width 35 height 7
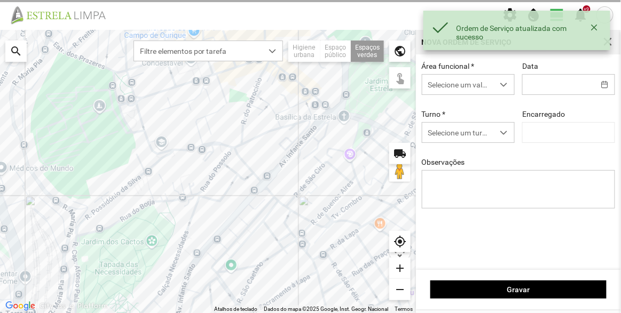
type input "[DATE]"
type textarea "Talude da R. [PERSON_NAME] do Rego"
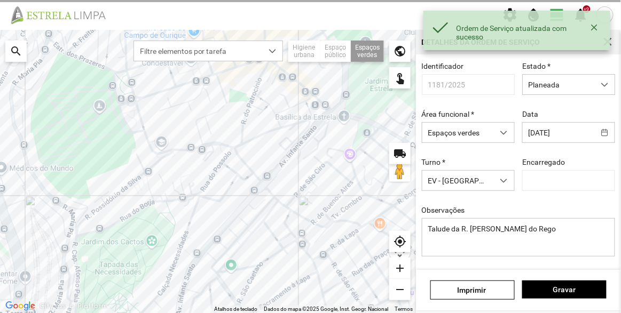
type input "[PERSON_NAME]"
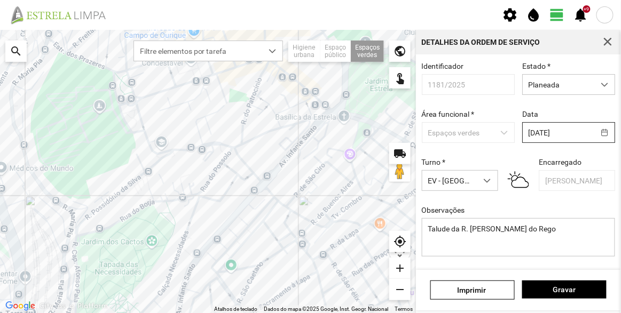
click at [555, 133] on body "settings water_drop view_day +9 notifications Para navegar no mapa com gestos d…" at bounding box center [310, 156] width 621 height 313
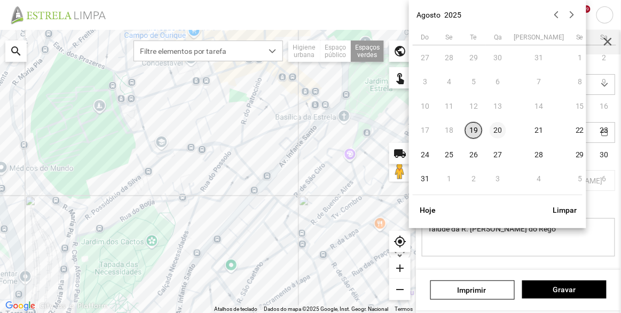
click at [498, 128] on span "20" at bounding box center [498, 130] width 17 height 17
type input "[DATE]"
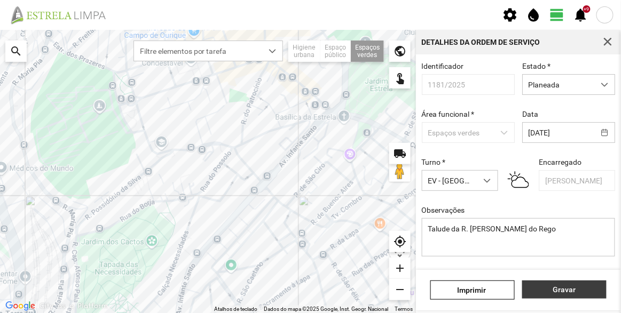
click at [582, 290] on span "Gravar" at bounding box center [564, 290] width 73 height 9
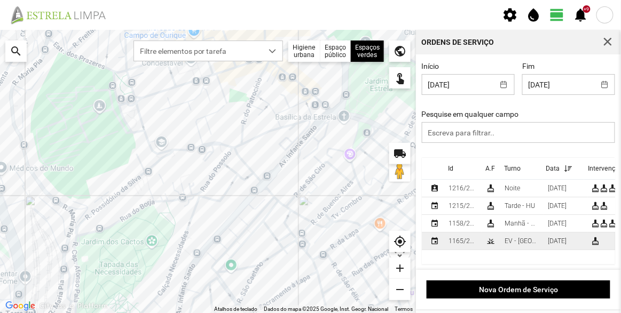
click at [525, 243] on div "EV - [GEOGRAPHIC_DATA] A" at bounding box center [522, 241] width 35 height 7
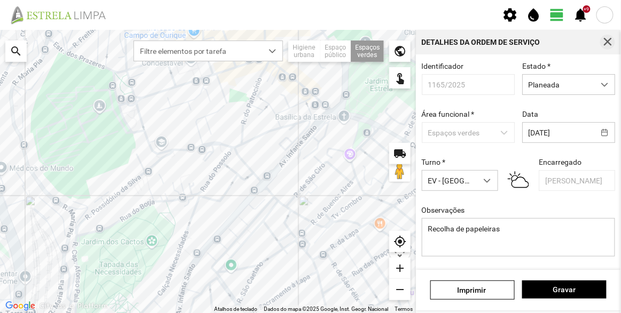
click at [605, 42] on span "button" at bounding box center [608, 42] width 10 height 10
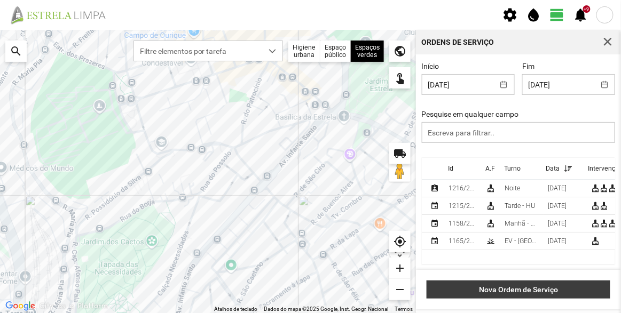
click at [539, 287] on span "Nova Ordem de Serviço" at bounding box center [518, 290] width 172 height 9
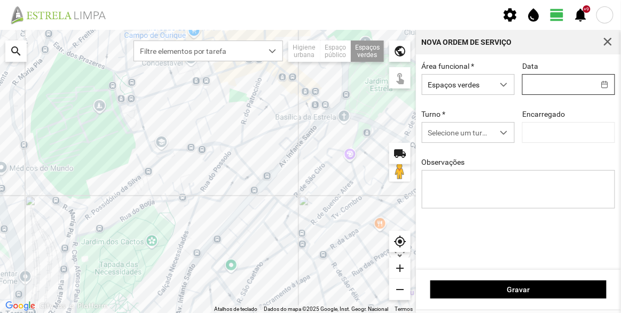
click at [550, 81] on body "settings water_drop view_day +9 notifications Para navegar no mapa com gestos d…" at bounding box center [310, 156] width 621 height 313
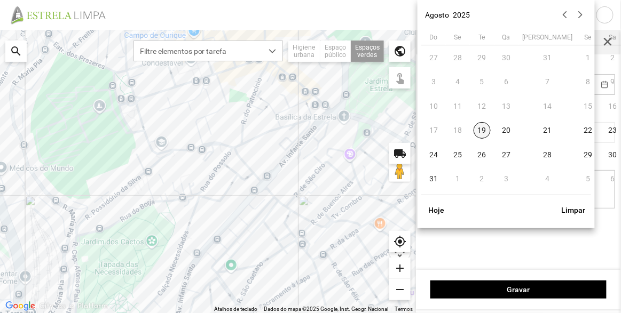
click at [482, 124] on span "19" at bounding box center [482, 130] width 17 height 17
type input "[DATE]"
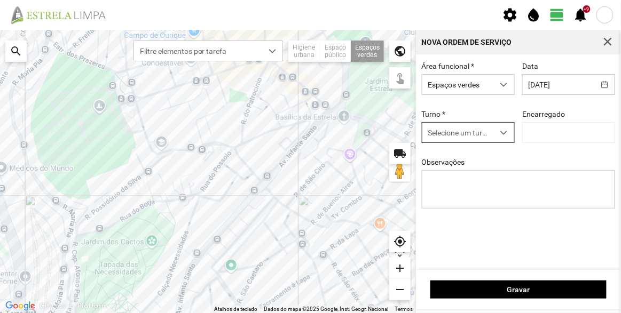
click at [458, 125] on span "Selecione um turno" at bounding box center [458, 133] width 72 height 20
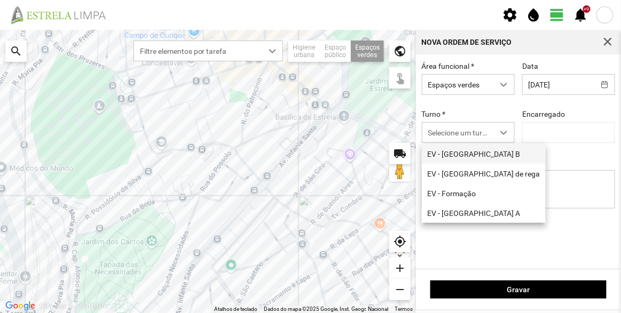
click at [461, 155] on li "EV - [GEOGRAPHIC_DATA] B" at bounding box center [484, 154] width 124 height 20
type input "[PERSON_NAME]"
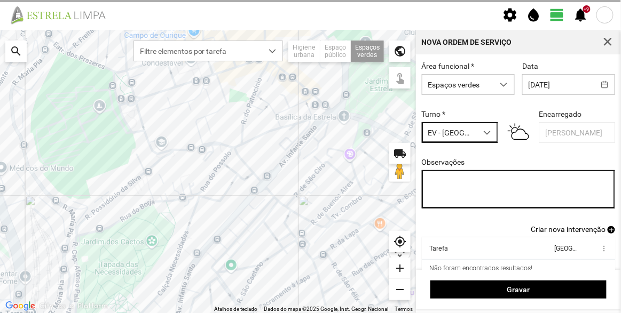
click at [472, 184] on textarea "Observações" at bounding box center [519, 189] width 194 height 38
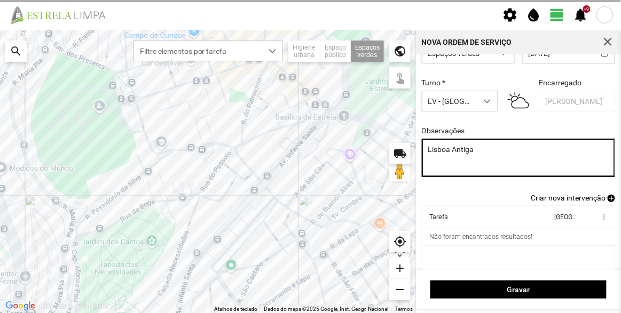
scroll to position [44, 0]
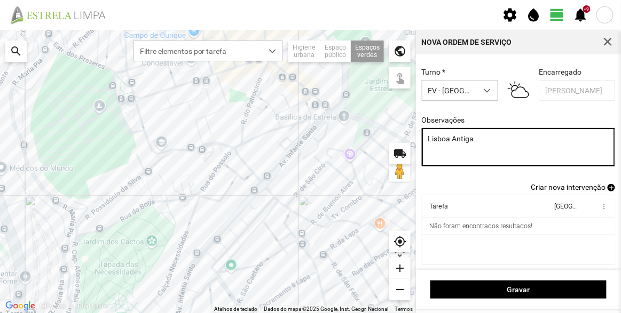
type textarea "Lisboa Antiga"
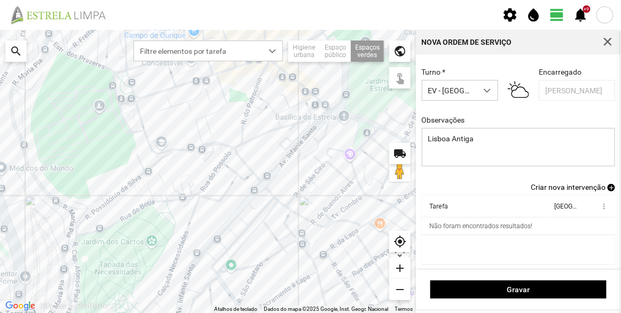
click at [559, 187] on span "Criar nova intervenção" at bounding box center [568, 187] width 75 height 9
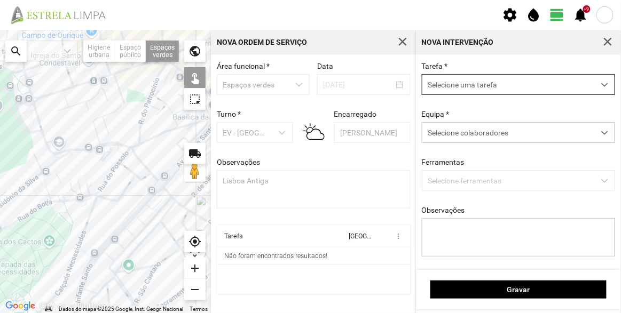
click at [484, 88] on span "Selecione uma tarefa" at bounding box center [508, 85] width 172 height 20
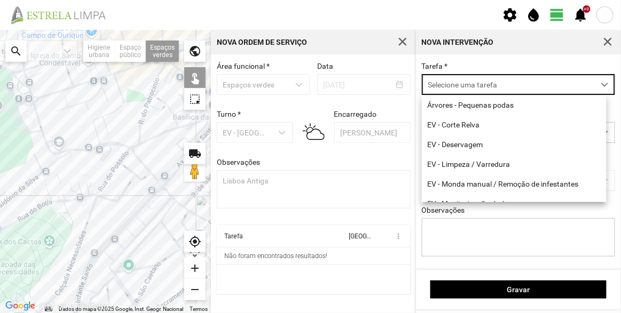
scroll to position [5, 45]
click at [501, 128] on li "EV - Corte Relva" at bounding box center [514, 125] width 185 height 20
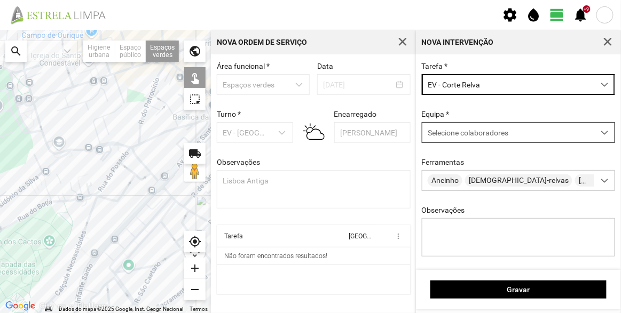
click at [454, 130] on span "Selecione colaboradores" at bounding box center [468, 133] width 81 height 9
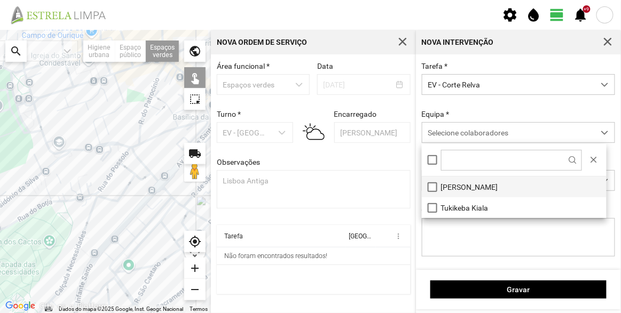
drag, startPoint x: 467, startPoint y: 183, endPoint x: 433, endPoint y: 183, distance: 33.6
click at [467, 184] on li "[PERSON_NAME]" at bounding box center [514, 187] width 185 height 21
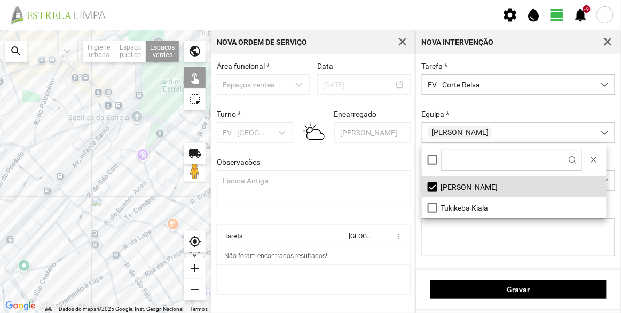
drag, startPoint x: 105, startPoint y: 179, endPoint x: 39, endPoint y: 180, distance: 66.2
click at [33, 186] on div at bounding box center [105, 171] width 211 height 283
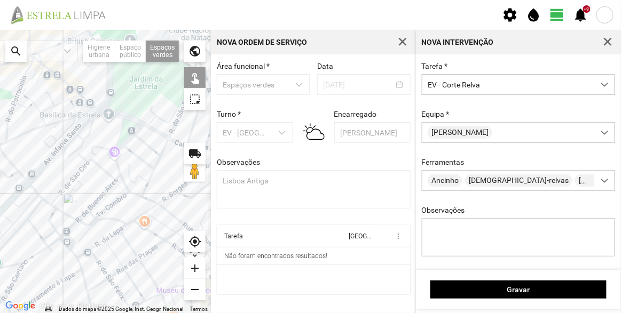
drag, startPoint x: 93, startPoint y: 182, endPoint x: 14, endPoint y: 168, distance: 80.1
click at [11, 169] on div at bounding box center [105, 171] width 211 height 283
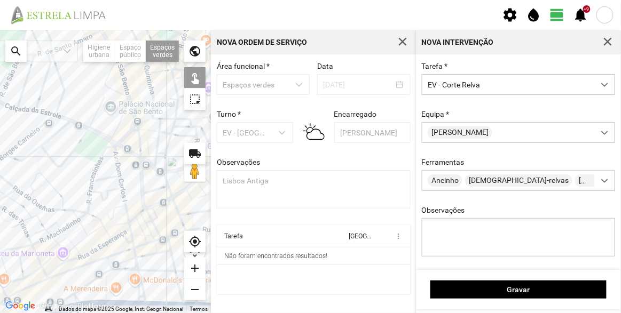
drag, startPoint x: 70, startPoint y: 132, endPoint x: 105, endPoint y: 118, distance: 37.4
click at [105, 119] on div at bounding box center [105, 171] width 211 height 283
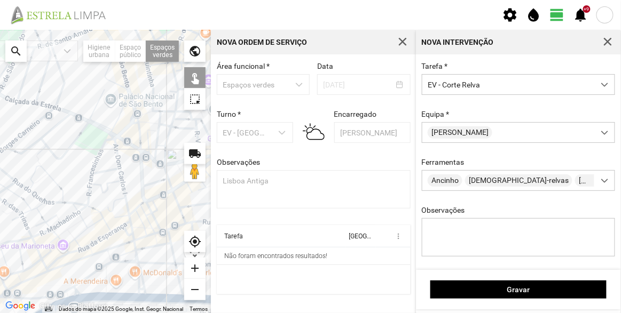
click at [94, 143] on div at bounding box center [105, 171] width 211 height 283
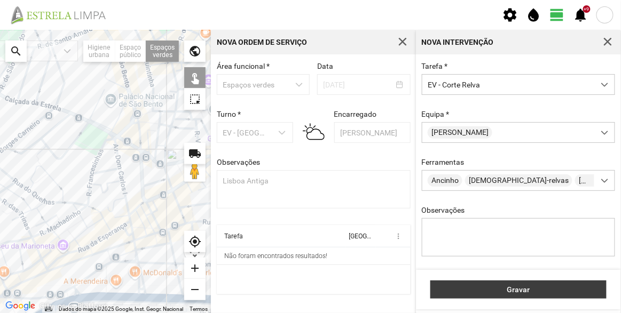
click at [524, 287] on span "Gravar" at bounding box center [518, 290] width 165 height 9
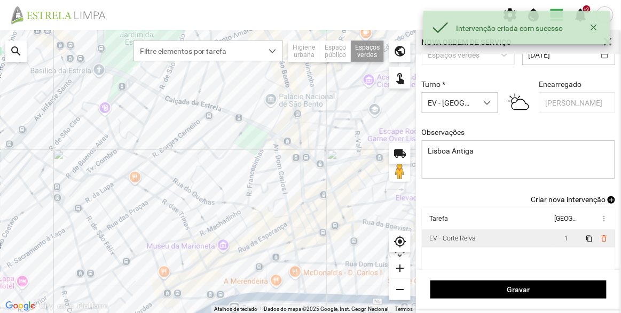
scroll to position [44, 0]
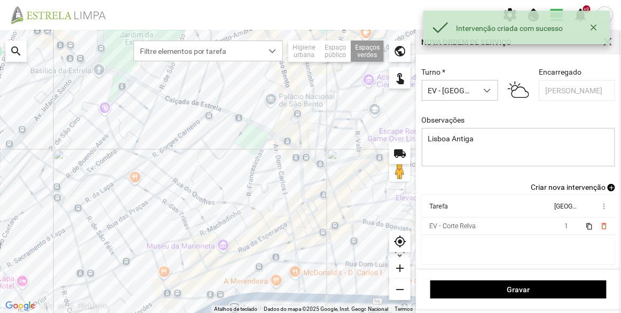
click at [566, 188] on span "Criar nova intervenção" at bounding box center [568, 187] width 75 height 9
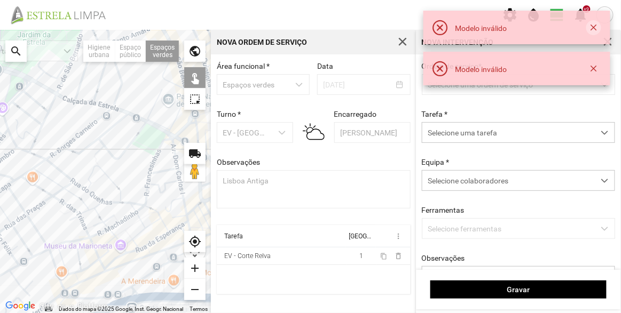
click at [594, 20] on button "button" at bounding box center [593, 27] width 15 height 15
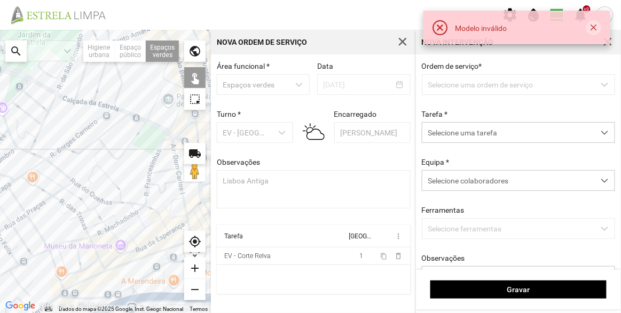
click at [594, 25] on button "button" at bounding box center [593, 27] width 15 height 15
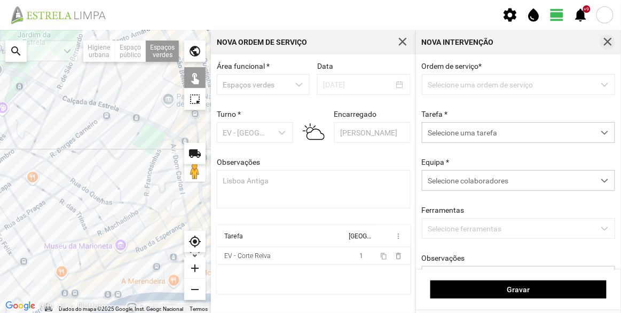
click at [608, 41] on span "button" at bounding box center [608, 42] width 10 height 10
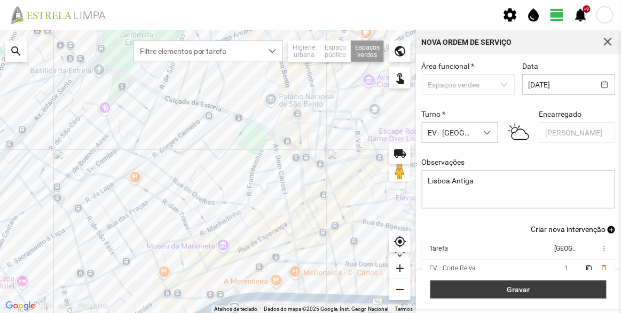
click at [525, 287] on span "Gravar" at bounding box center [518, 290] width 165 height 9
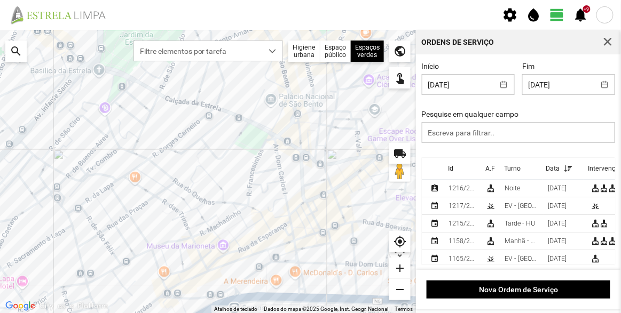
click at [453, 169] on div "Id" at bounding box center [450, 168] width 5 height 7
click at [453, 169] on p-sorticon at bounding box center [459, 169] width 13 height 8
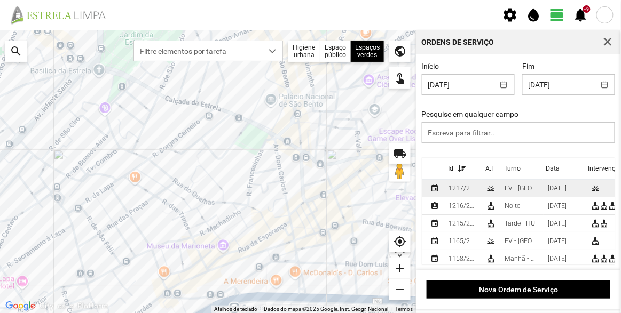
click at [462, 190] on div "1217/2025" at bounding box center [462, 188] width 29 height 7
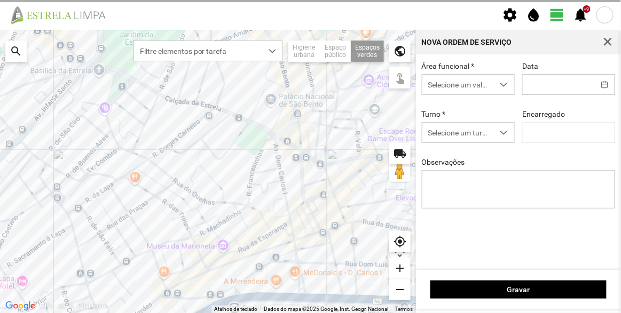
type input "[DATE]"
type input "[PERSON_NAME]"
type textarea "Lisboa Antiga"
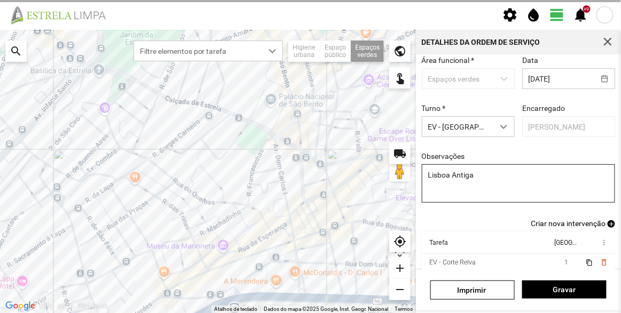
scroll to position [93, 0]
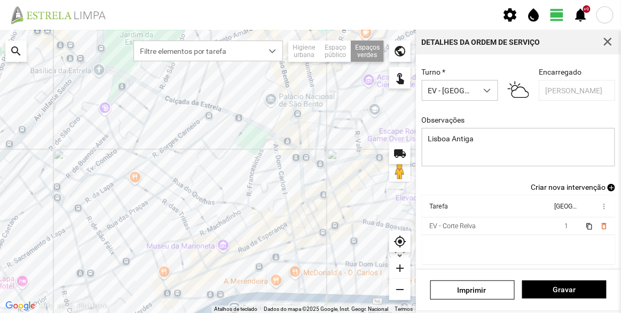
click at [593, 192] on div "Identificador 1217/2025 Estado * Planeada Área funcional * Espaços verdes Data …" at bounding box center [518, 162] width 205 height 216
click at [586, 188] on span "Criar nova intervenção" at bounding box center [568, 187] width 75 height 9
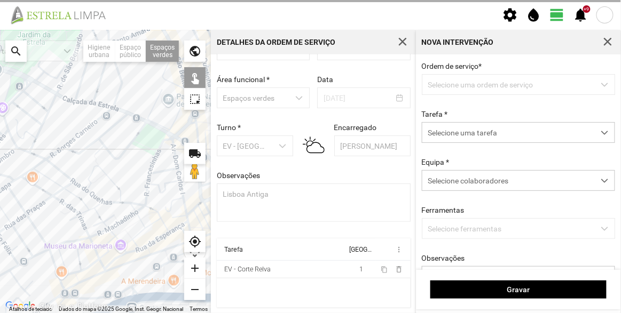
scroll to position [37, 0]
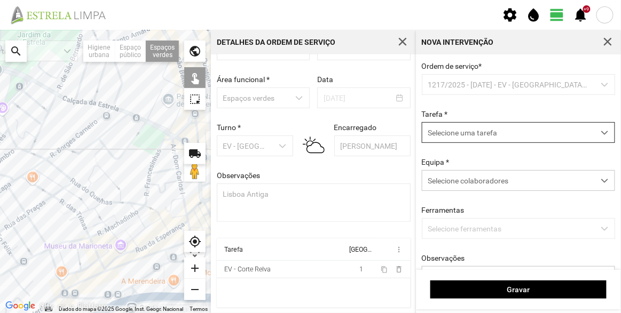
click at [492, 133] on span "Selecione uma tarefa" at bounding box center [508, 133] width 172 height 20
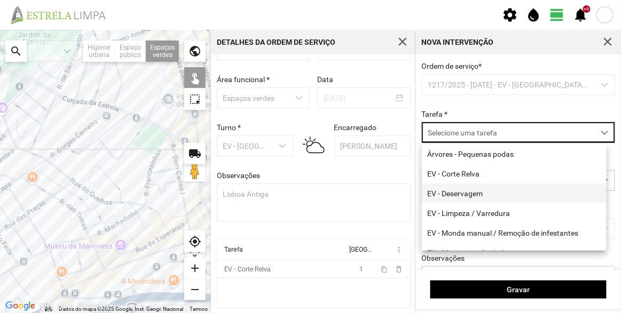
click at [478, 194] on li "EV - Deservagem" at bounding box center [514, 194] width 185 height 20
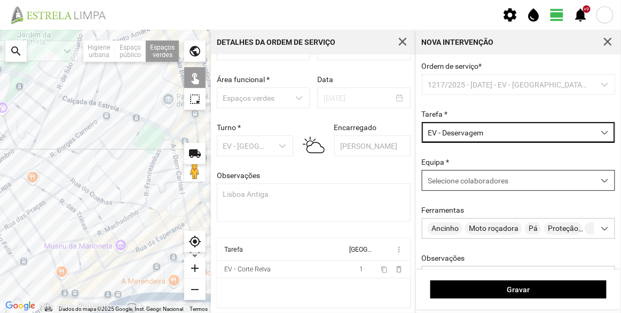
click at [476, 176] on div "Selecione colaboradores" at bounding box center [508, 181] width 172 height 20
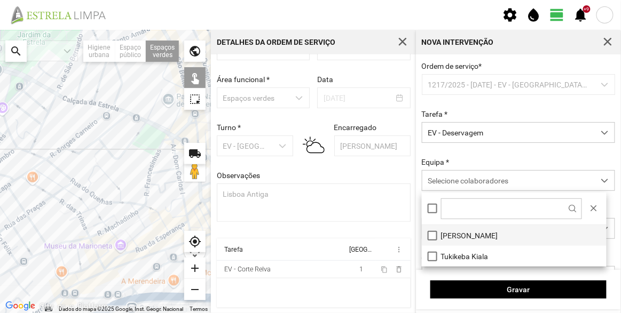
click at [463, 231] on li "[PERSON_NAME]" at bounding box center [514, 235] width 185 height 21
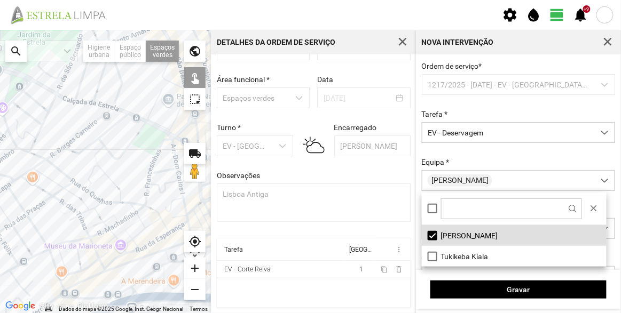
click at [149, 143] on div at bounding box center [105, 171] width 211 height 283
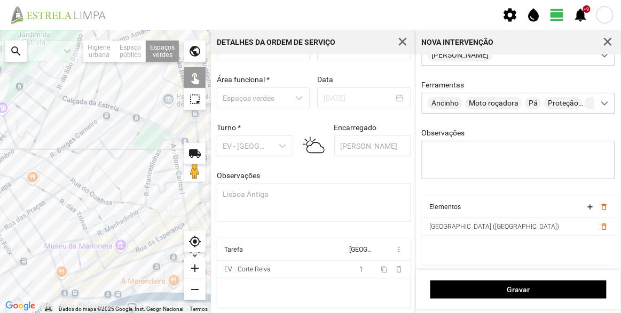
scroll to position [129, 0]
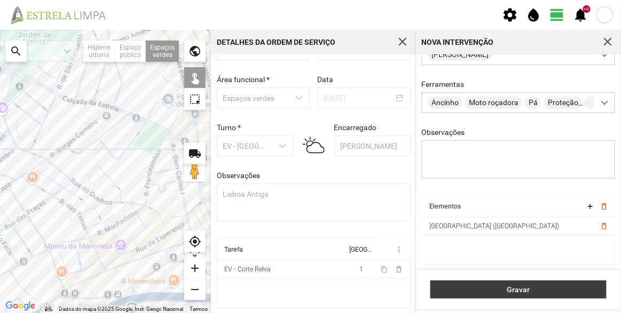
click at [526, 296] on button "Gravar" at bounding box center [518, 290] width 176 height 18
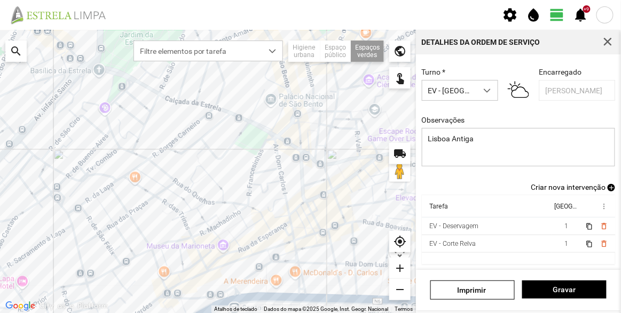
click at [608, 189] on span "add" at bounding box center [611, 187] width 7 height 7
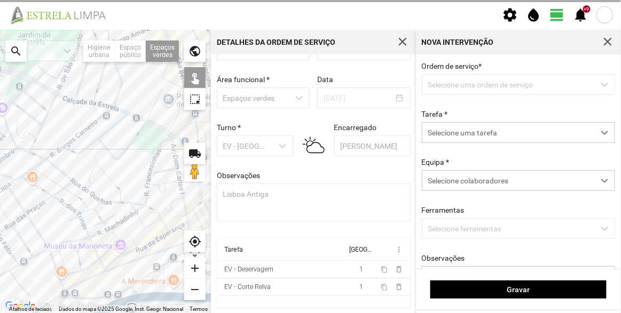
scroll to position [37, 0]
click at [456, 122] on div "Tarefa * Selecione uma tarefa" at bounding box center [518, 126] width 201 height 33
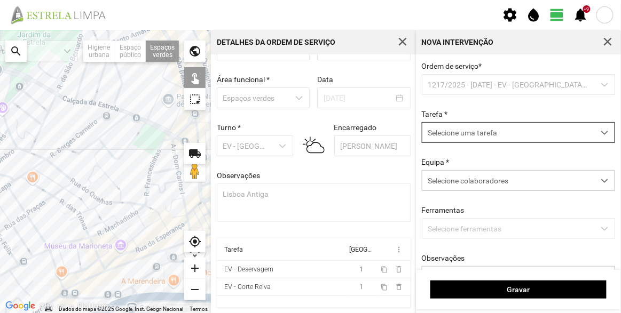
click at [457, 136] on span "Selecione uma tarefa" at bounding box center [508, 133] width 172 height 20
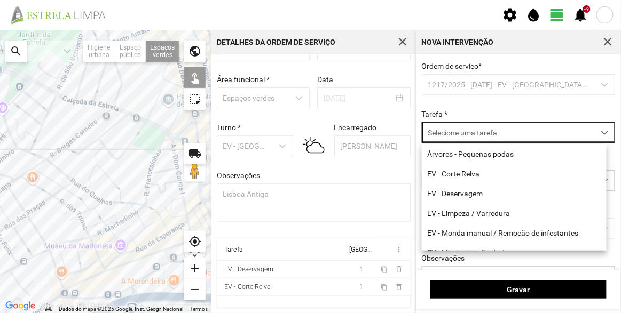
scroll to position [5, 45]
click at [474, 220] on li "EV - Limpeza / Varredura" at bounding box center [514, 213] width 185 height 20
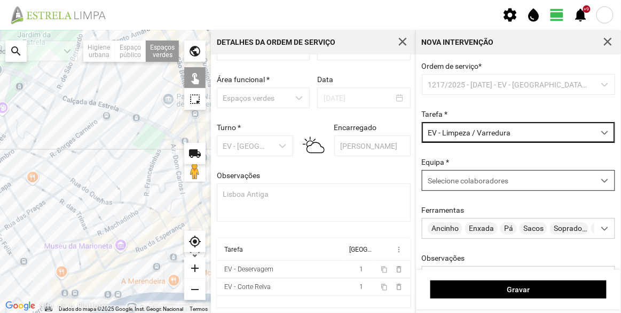
click at [470, 185] on span "Selecione colaboradores" at bounding box center [468, 181] width 81 height 9
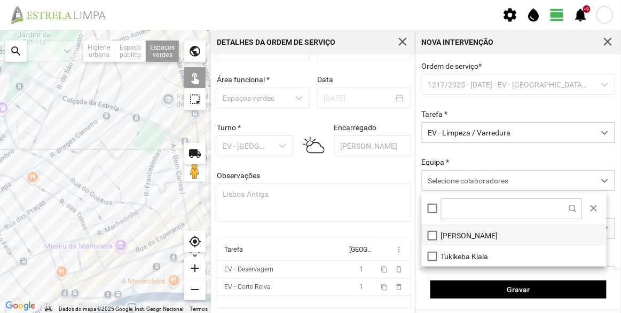
click at [468, 230] on li "[PERSON_NAME]" at bounding box center [514, 235] width 185 height 21
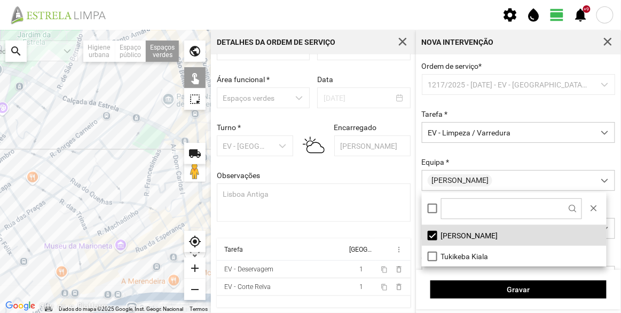
click at [145, 140] on div at bounding box center [105, 171] width 211 height 283
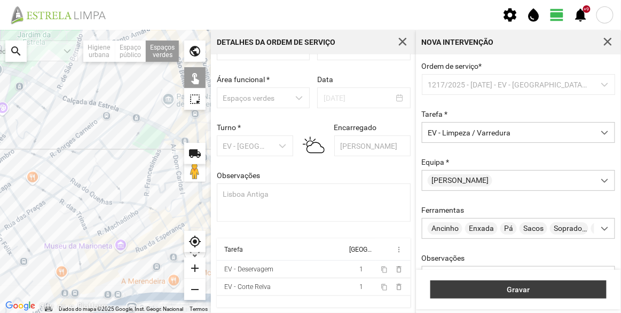
click at [525, 290] on span "Gravar" at bounding box center [518, 290] width 165 height 9
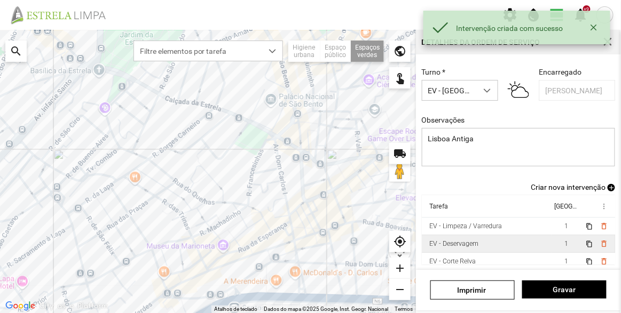
scroll to position [93, 0]
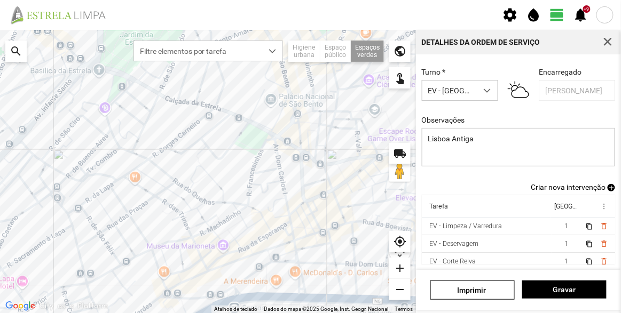
click at [582, 188] on span "Criar nova intervenção" at bounding box center [568, 187] width 75 height 9
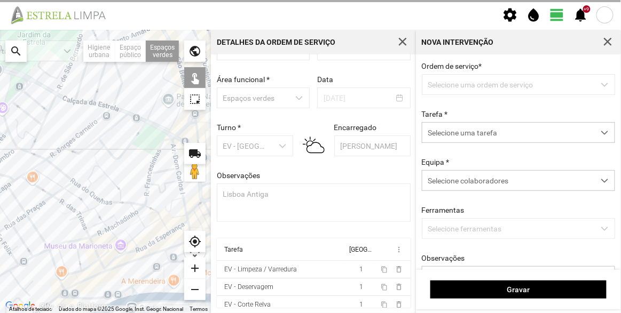
scroll to position [37, 0]
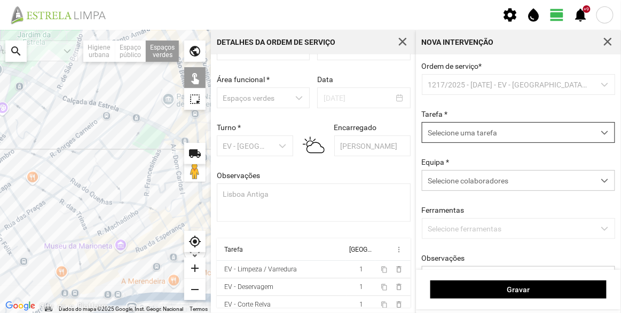
click at [484, 131] on span "Selecione uma tarefa" at bounding box center [508, 133] width 172 height 20
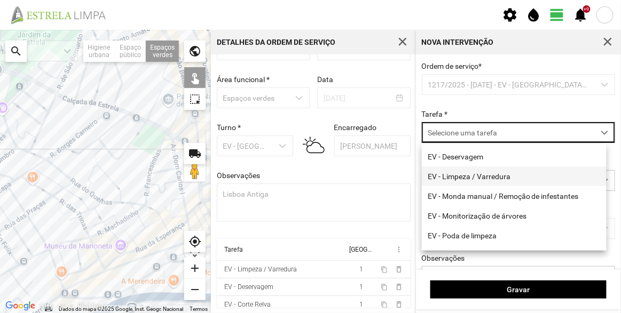
scroll to position [48, 0]
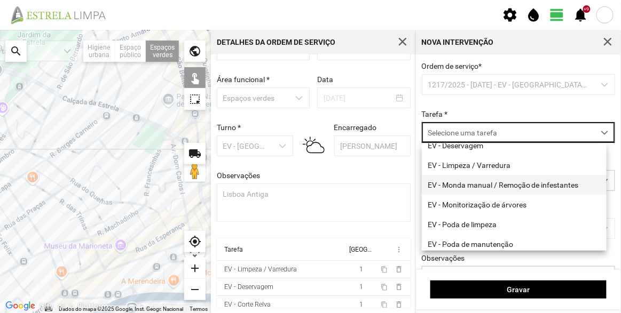
click at [483, 184] on li "EV - Monda manual / Remoção de infestantes" at bounding box center [514, 185] width 185 height 20
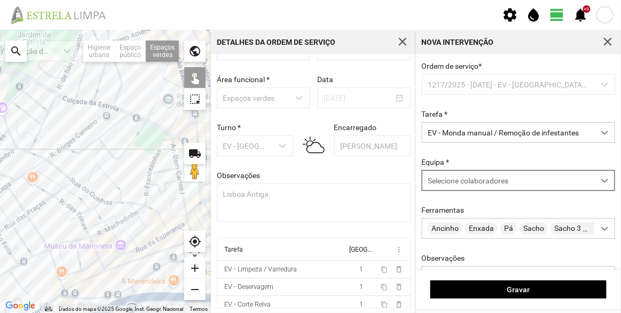
click at [470, 191] on div "Selecione colaboradores" at bounding box center [508, 181] width 172 height 20
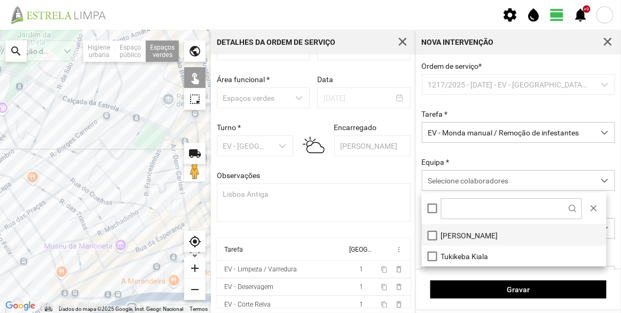
click at [470, 237] on li "[PERSON_NAME]" at bounding box center [514, 235] width 185 height 21
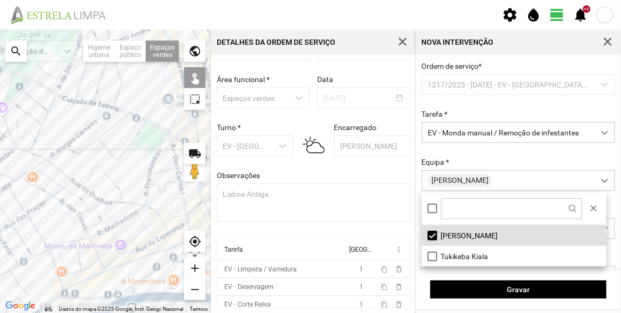
click at [152, 143] on div at bounding box center [105, 171] width 211 height 283
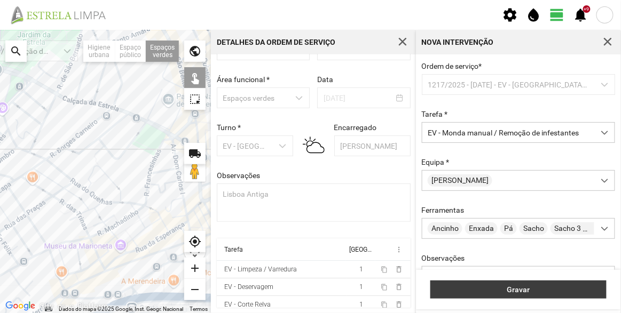
click at [525, 287] on span "Gravar" at bounding box center [518, 290] width 165 height 9
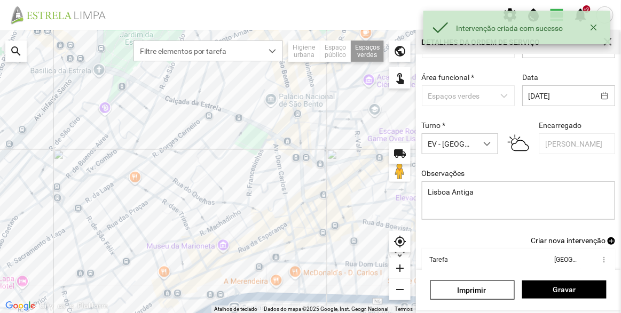
scroll to position [30, 0]
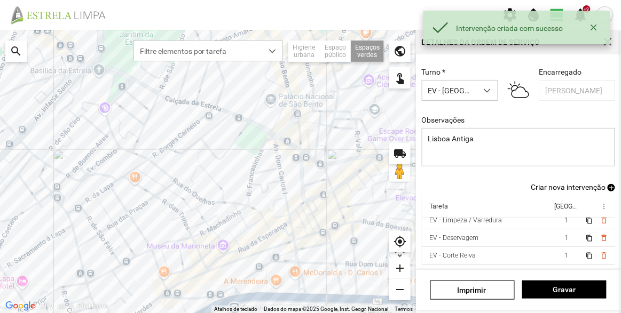
click at [562, 186] on span "Criar nova intervenção" at bounding box center [568, 187] width 75 height 9
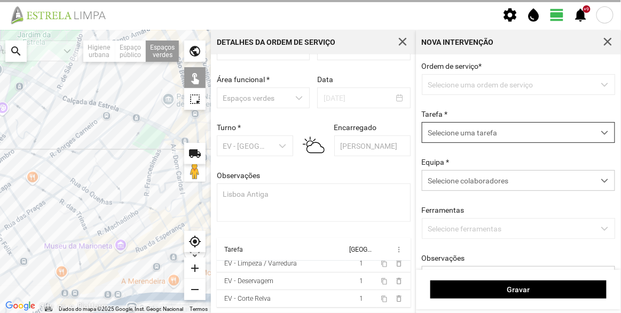
click at [484, 129] on span "Selecione uma tarefa" at bounding box center [508, 133] width 172 height 20
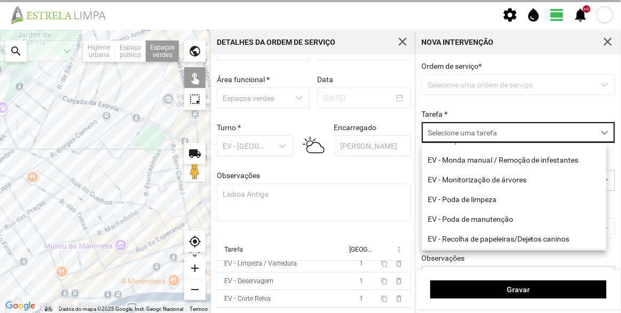
scroll to position [136, 0]
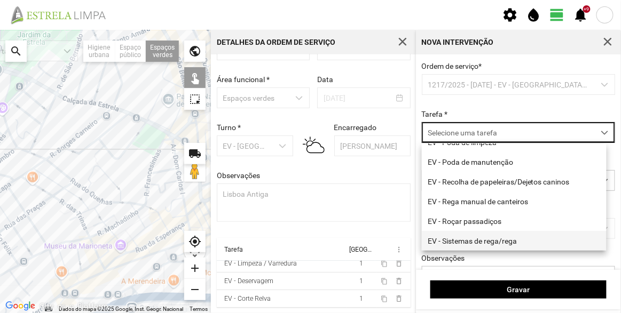
click at [494, 243] on li "EV - Sistemas de rega/rega" at bounding box center [514, 241] width 185 height 20
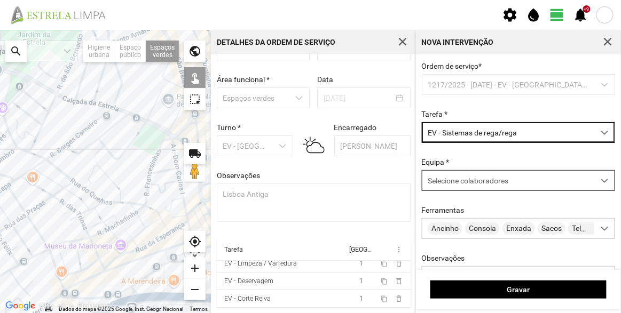
click at [472, 176] on div "Selecione colaboradores" at bounding box center [508, 181] width 172 height 20
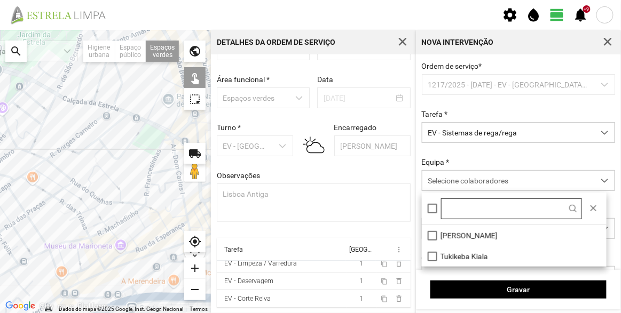
scroll to position [5, 45]
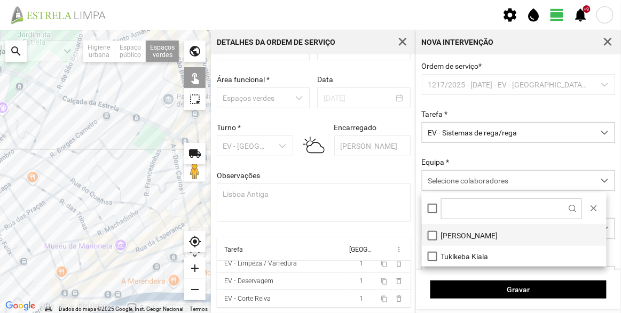
click at [476, 231] on li "[PERSON_NAME]" at bounding box center [514, 235] width 185 height 21
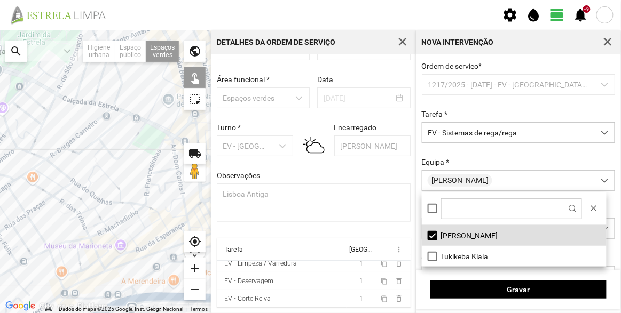
click at [147, 143] on div at bounding box center [105, 171] width 211 height 283
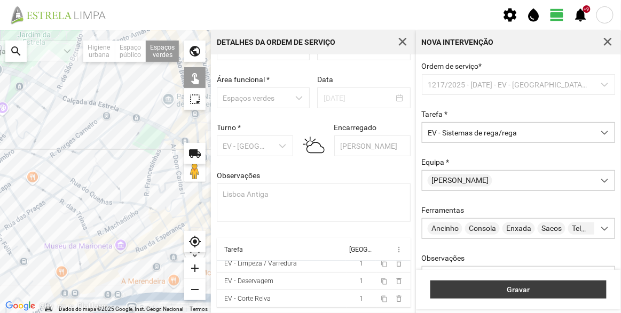
click at [519, 290] on span "Gravar" at bounding box center [518, 290] width 165 height 9
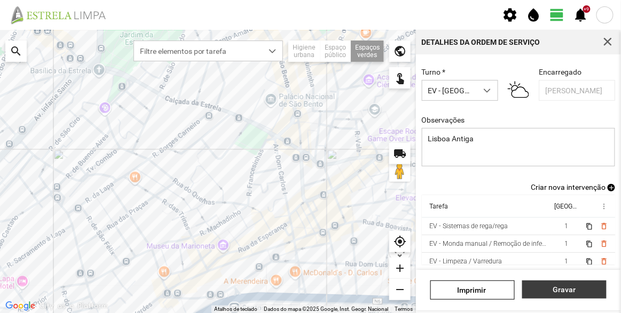
click at [562, 291] on span "Gravar" at bounding box center [564, 290] width 73 height 9
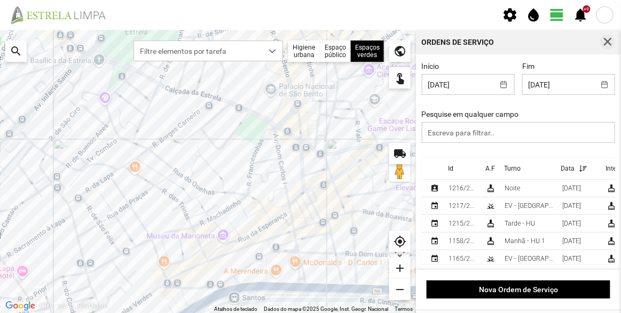
click at [612, 45] on span "button" at bounding box center [608, 42] width 10 height 10
